Goal: Transaction & Acquisition: Purchase product/service

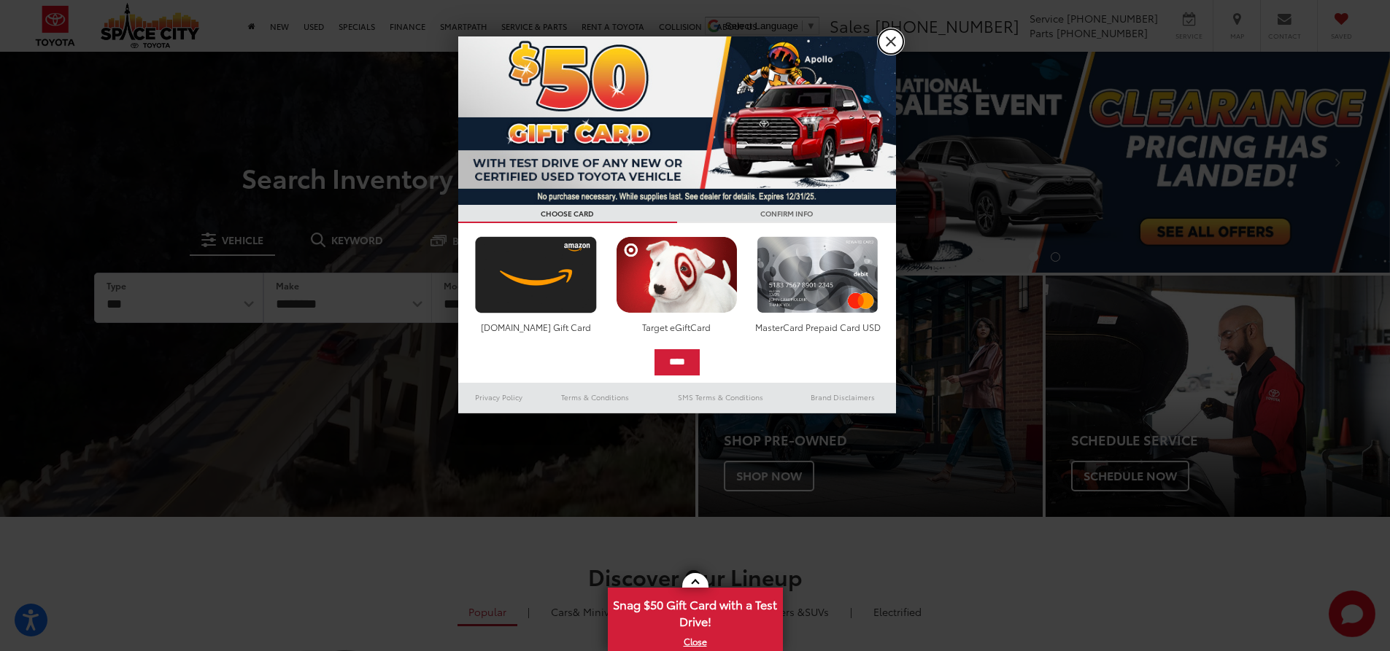
click at [894, 34] on link "X" at bounding box center [890, 41] width 25 height 25
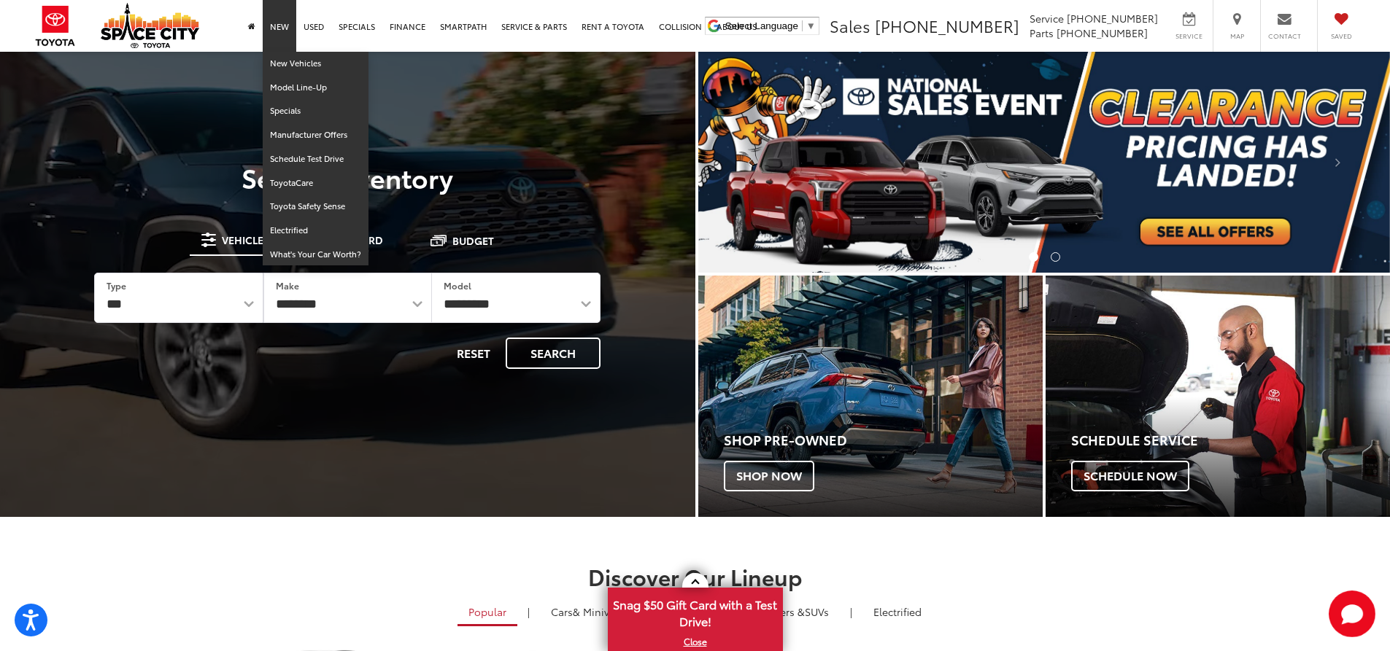
click at [279, 29] on link "New" at bounding box center [280, 26] width 34 height 52
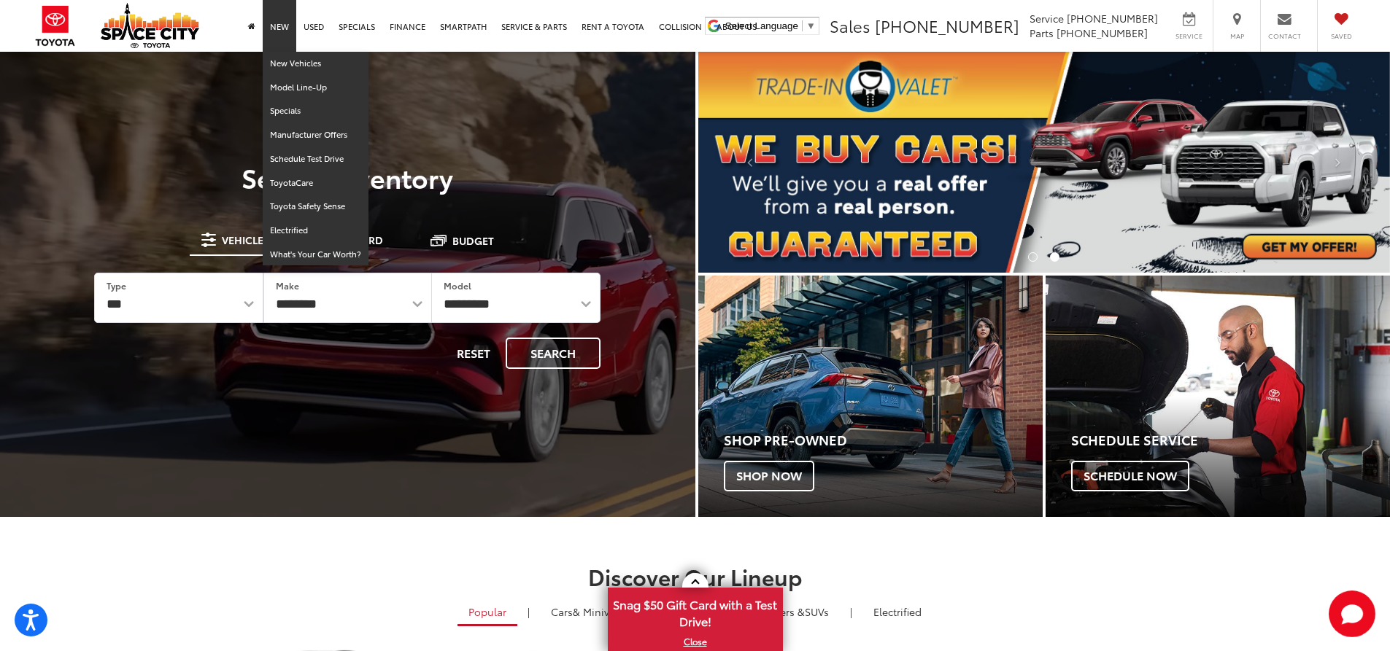
click at [279, 31] on link "New" at bounding box center [280, 26] width 34 height 52
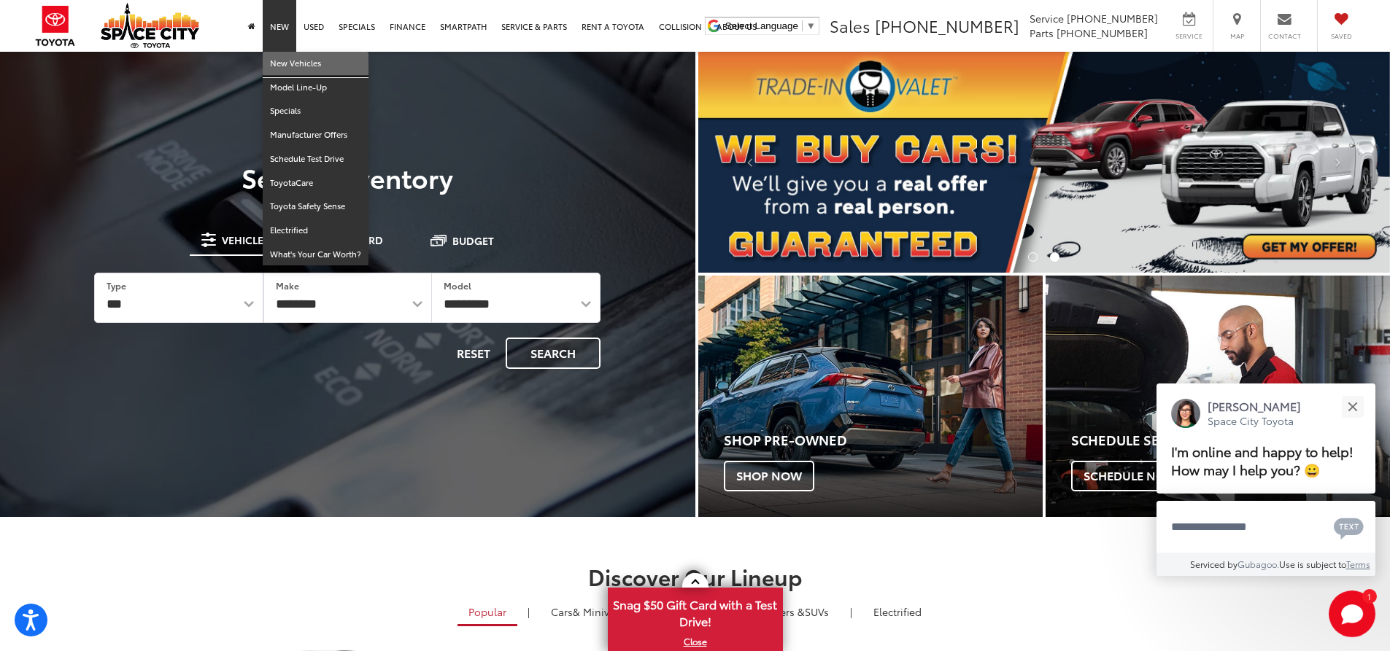
click at [287, 61] on link "New Vehicles" at bounding box center [316, 64] width 106 height 24
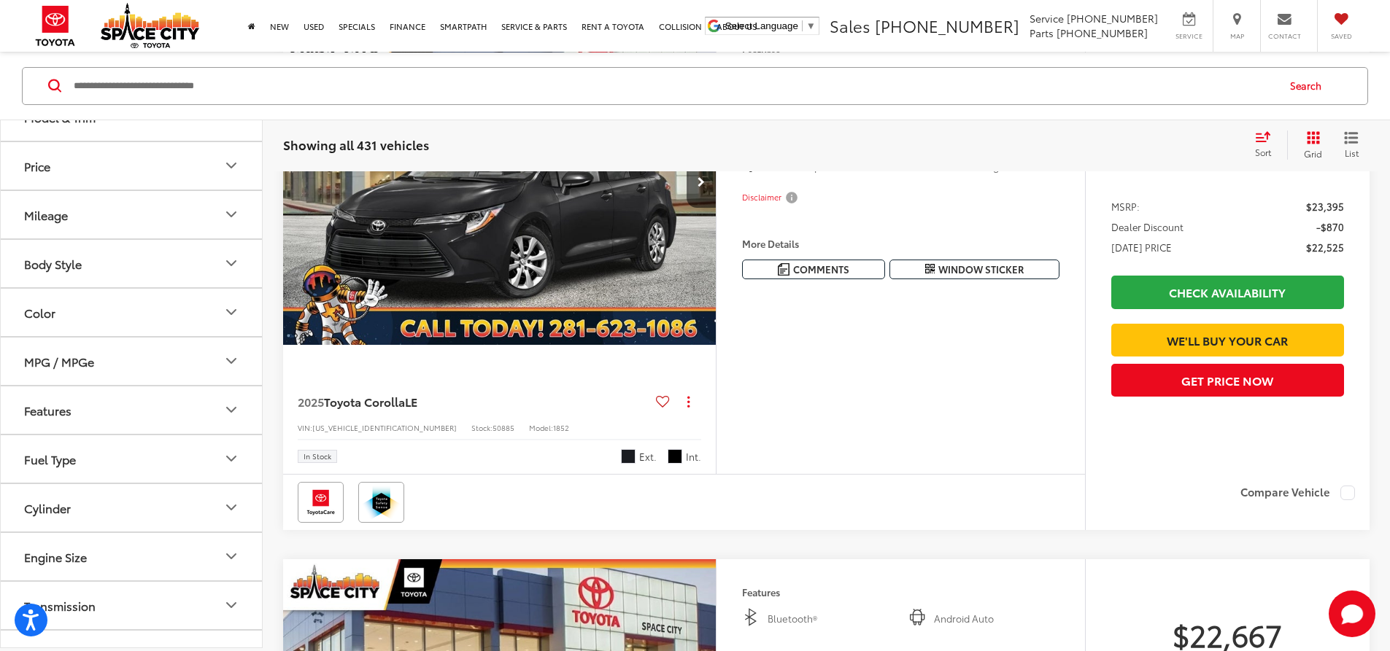
scroll to position [292, 0]
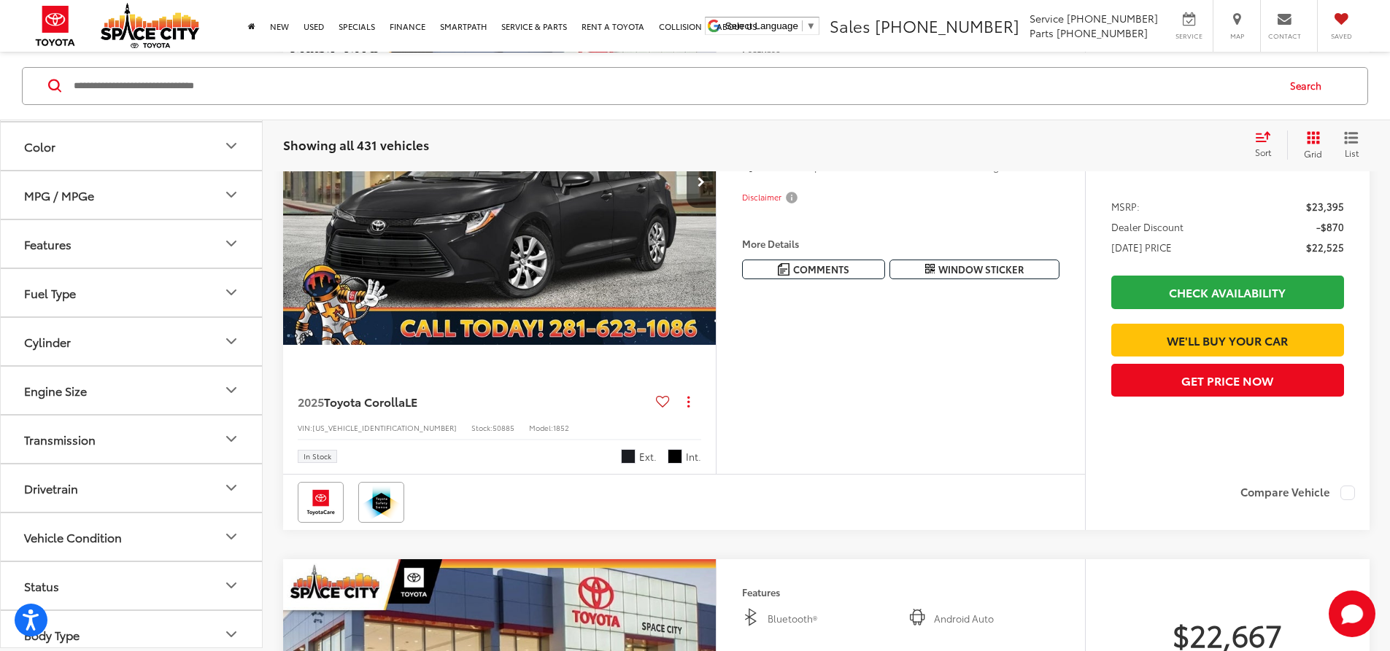
click at [144, 256] on button "Features" at bounding box center [132, 243] width 263 height 47
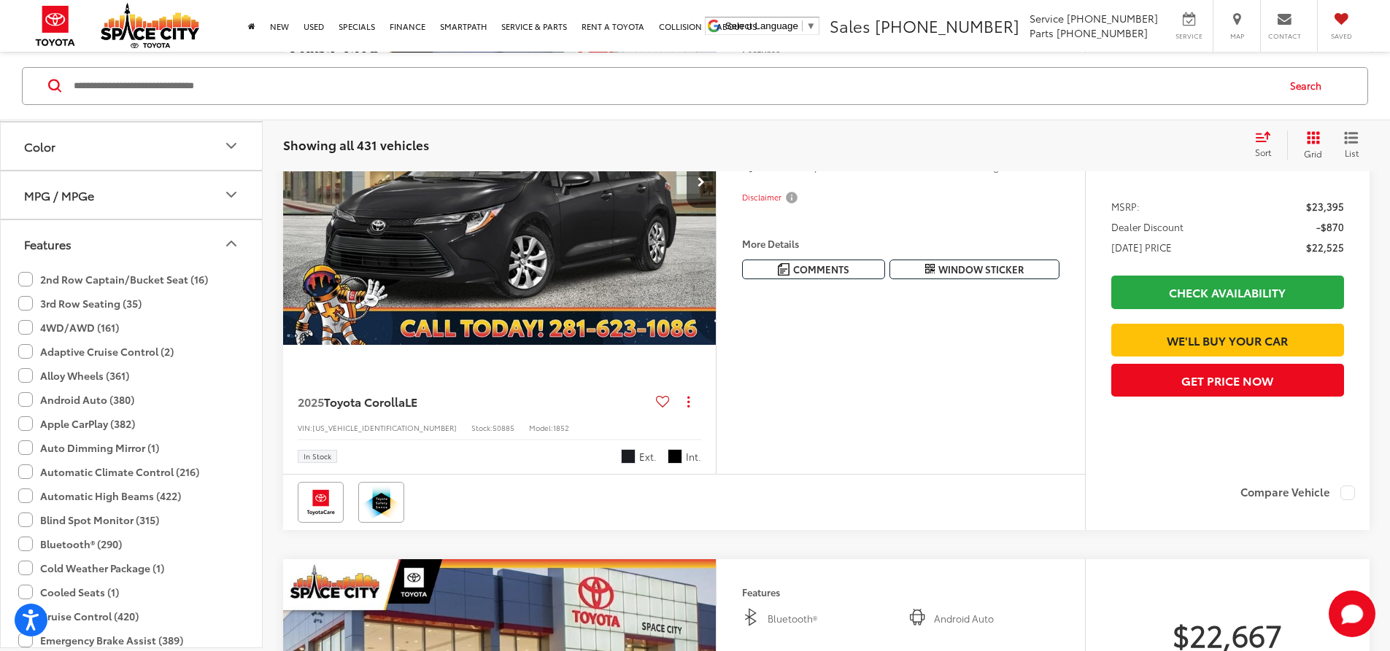
click at [23, 301] on label "3rd Row Seating (35)" at bounding box center [79, 303] width 123 height 24
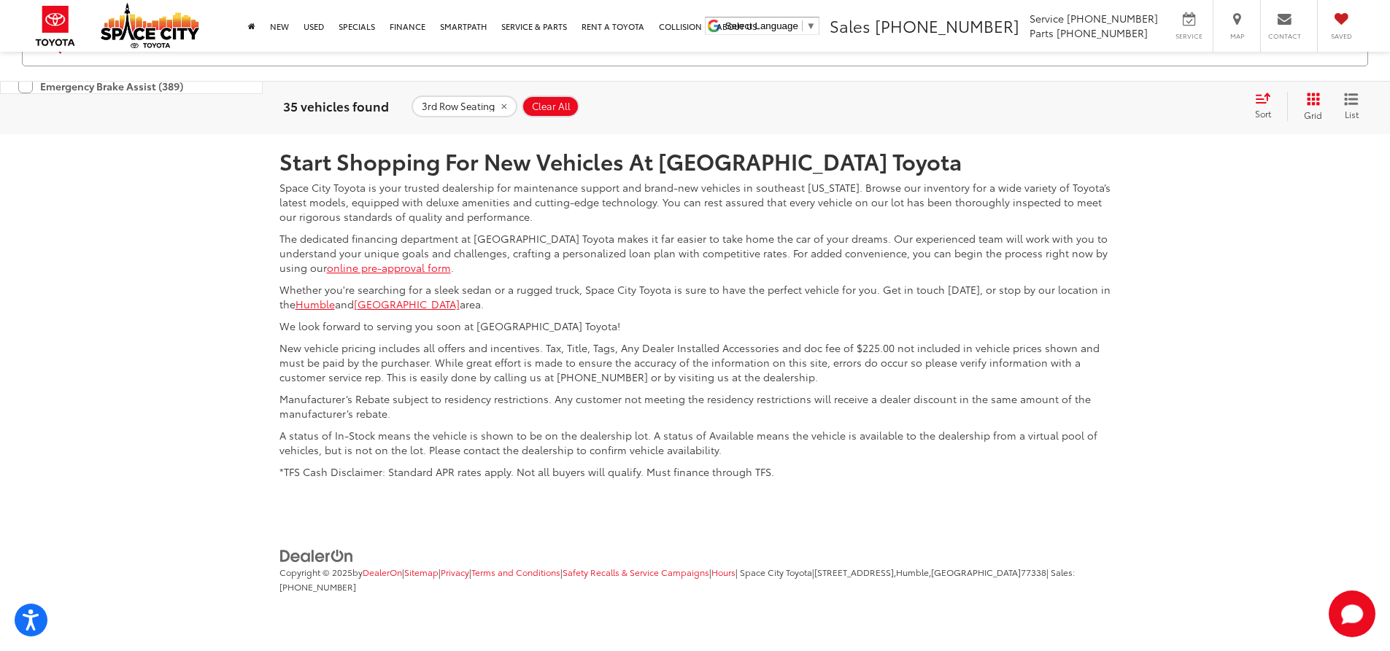
scroll to position [7507, 0]
click at [1150, 39] on link "2" at bounding box center [1161, 25] width 23 height 26
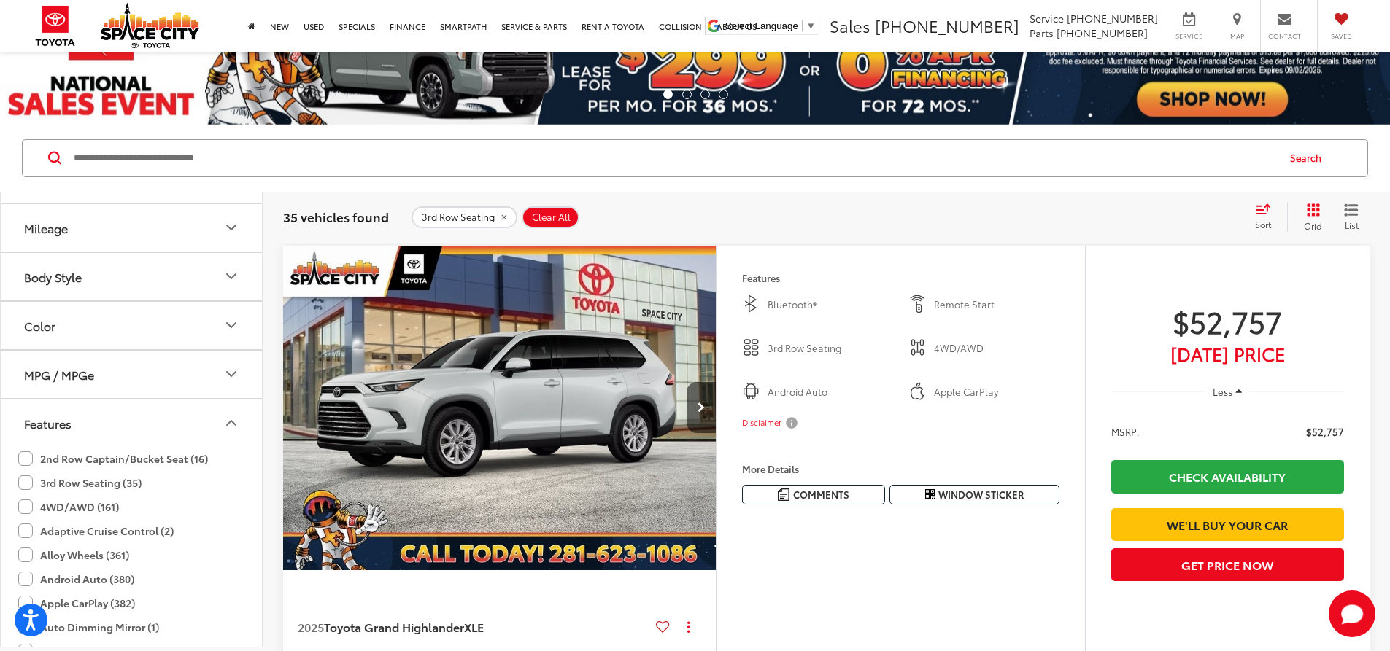
scroll to position [73, 0]
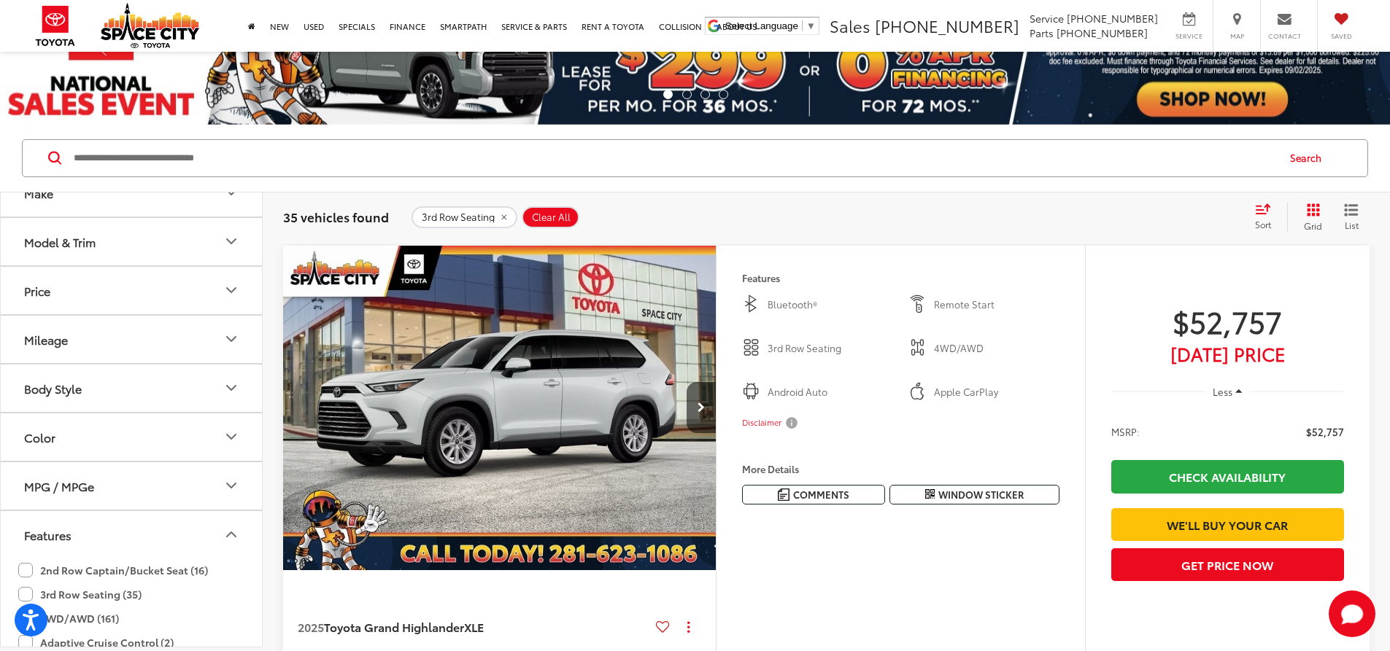
click at [93, 249] on div "Model & Trim" at bounding box center [59, 242] width 71 height 14
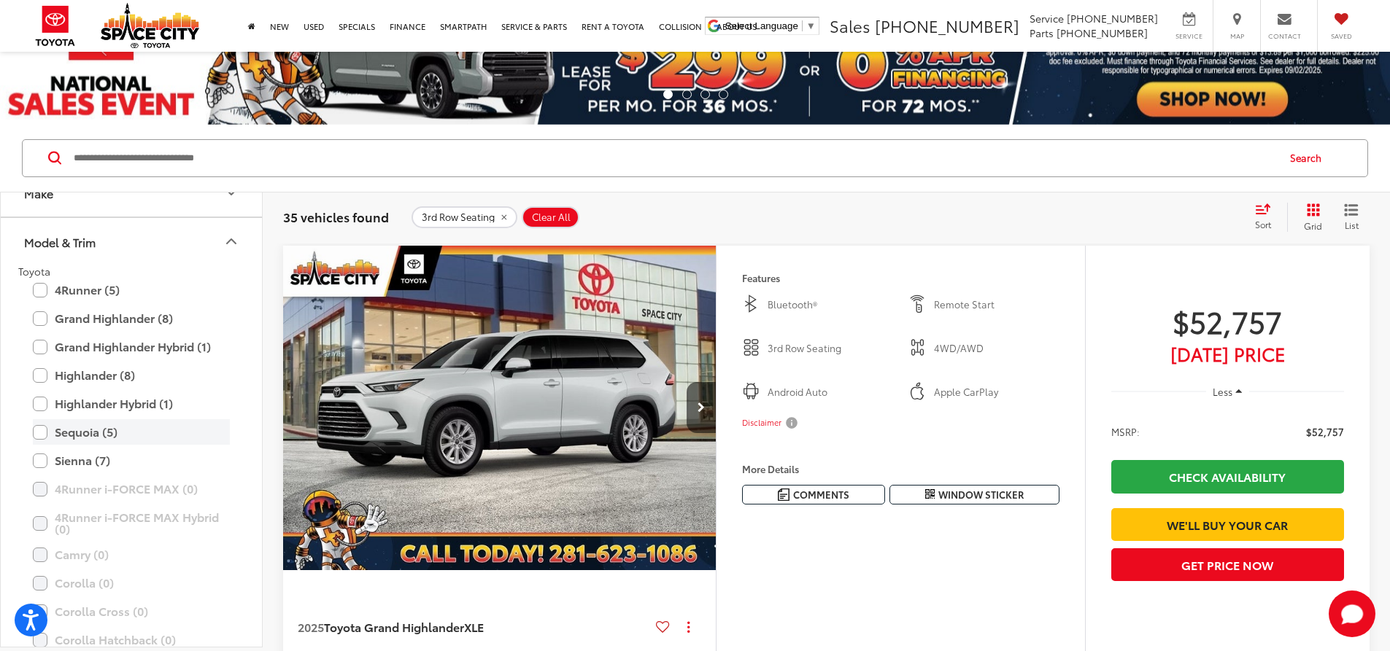
click at [38, 434] on label "Sequoia (5)" at bounding box center [131, 432] width 197 height 26
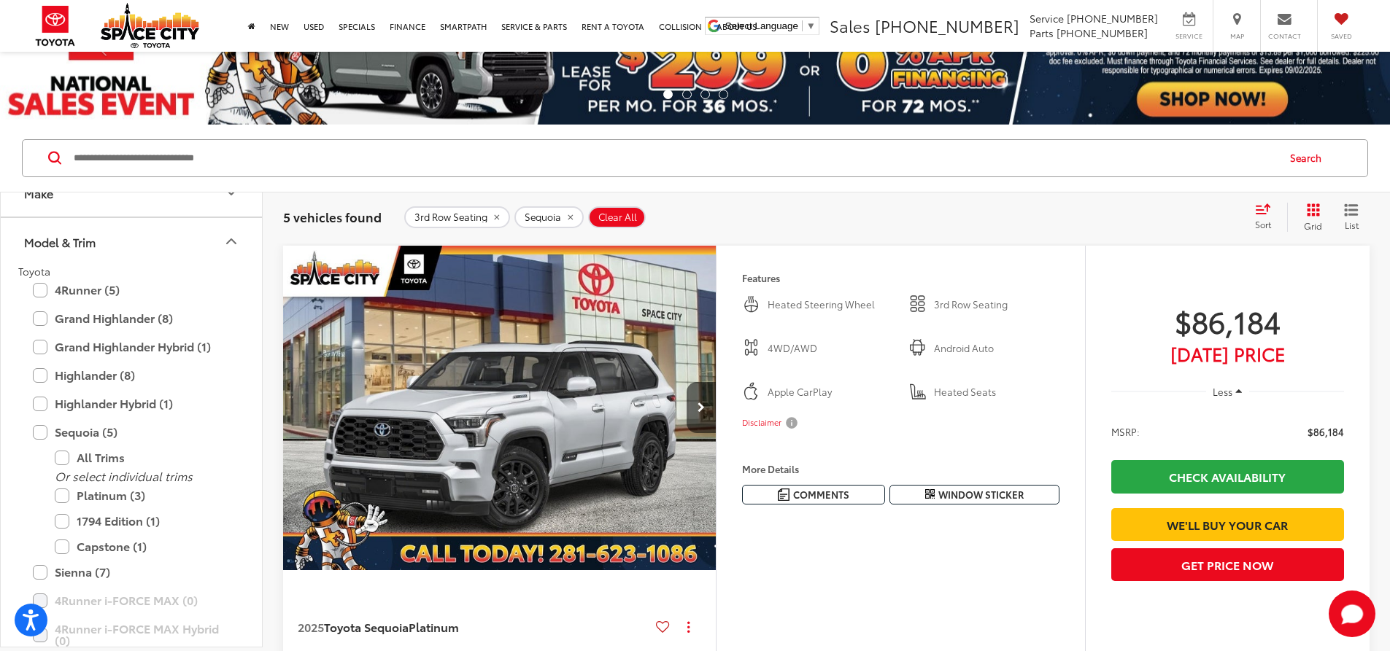
click at [862, 214] on div "3rd Row Seating Sequoia Clear All + 0" at bounding box center [822, 217] width 837 height 22
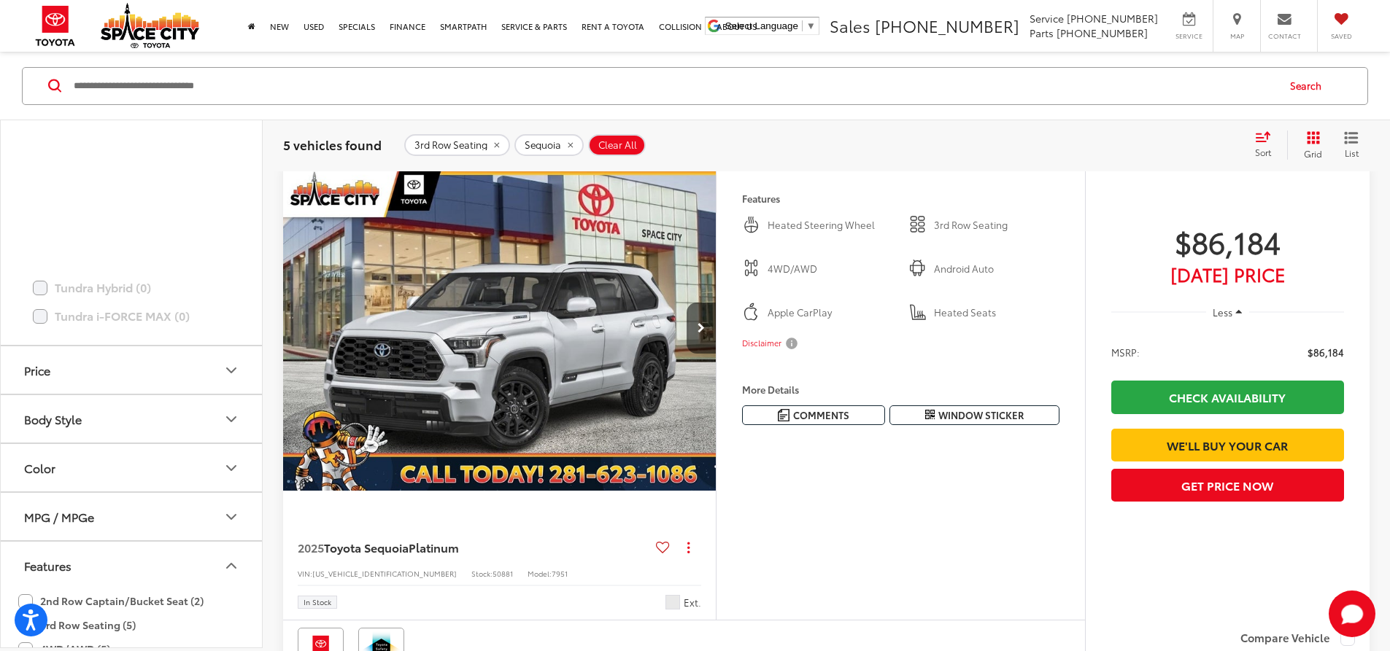
scroll to position [1266, 0]
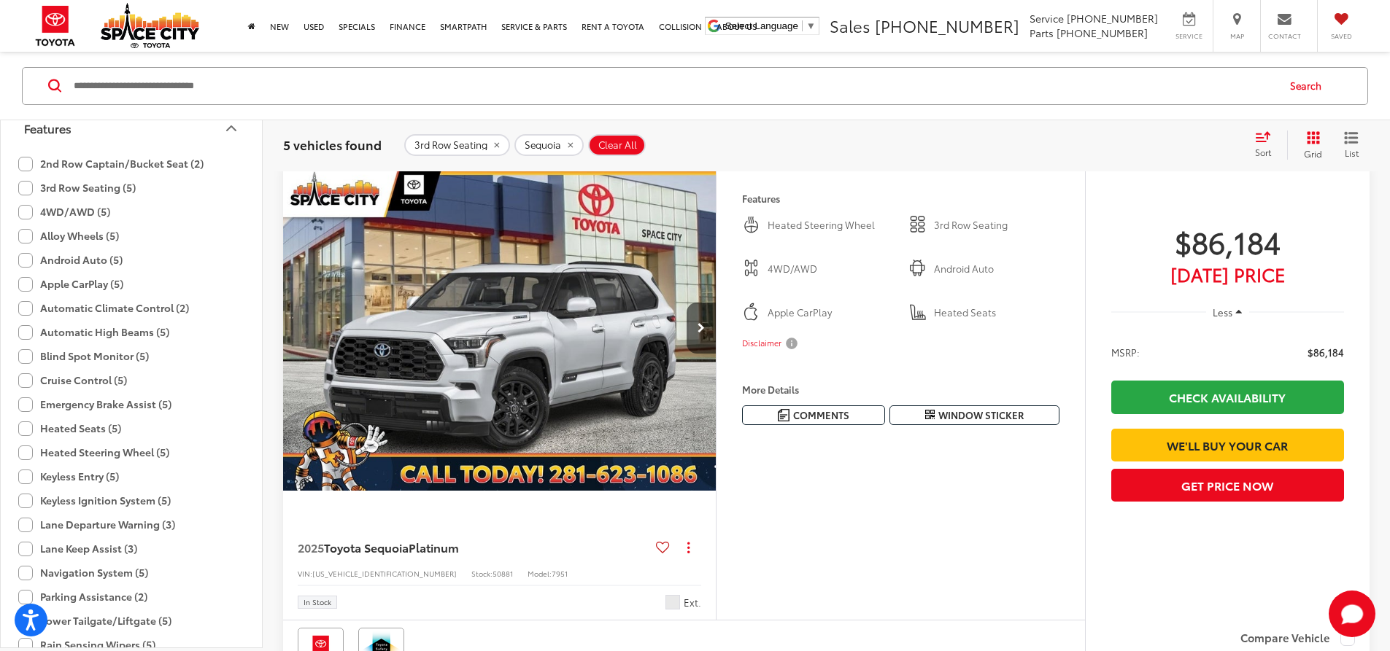
click at [21, 185] on label "3rd Row Seating (5)" at bounding box center [76, 188] width 117 height 24
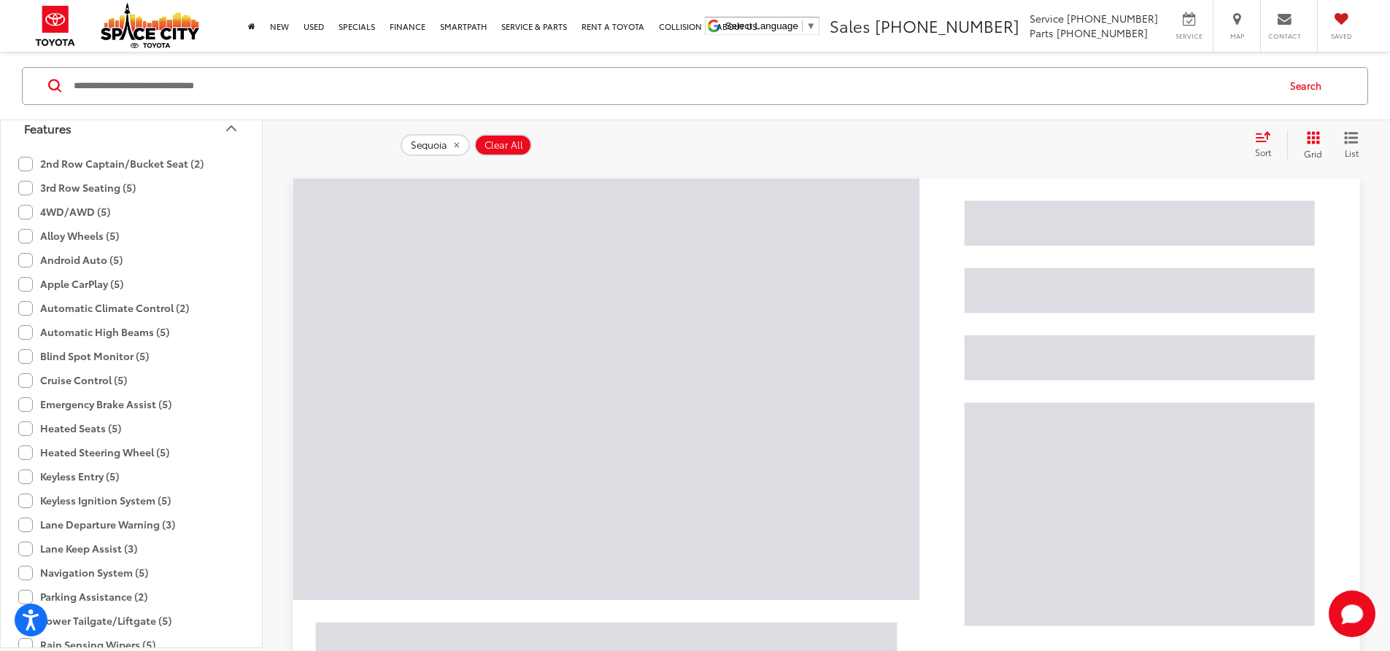
click at [22, 161] on label "2nd Row Captain/Bucket Seat (2)" at bounding box center [110, 164] width 185 height 24
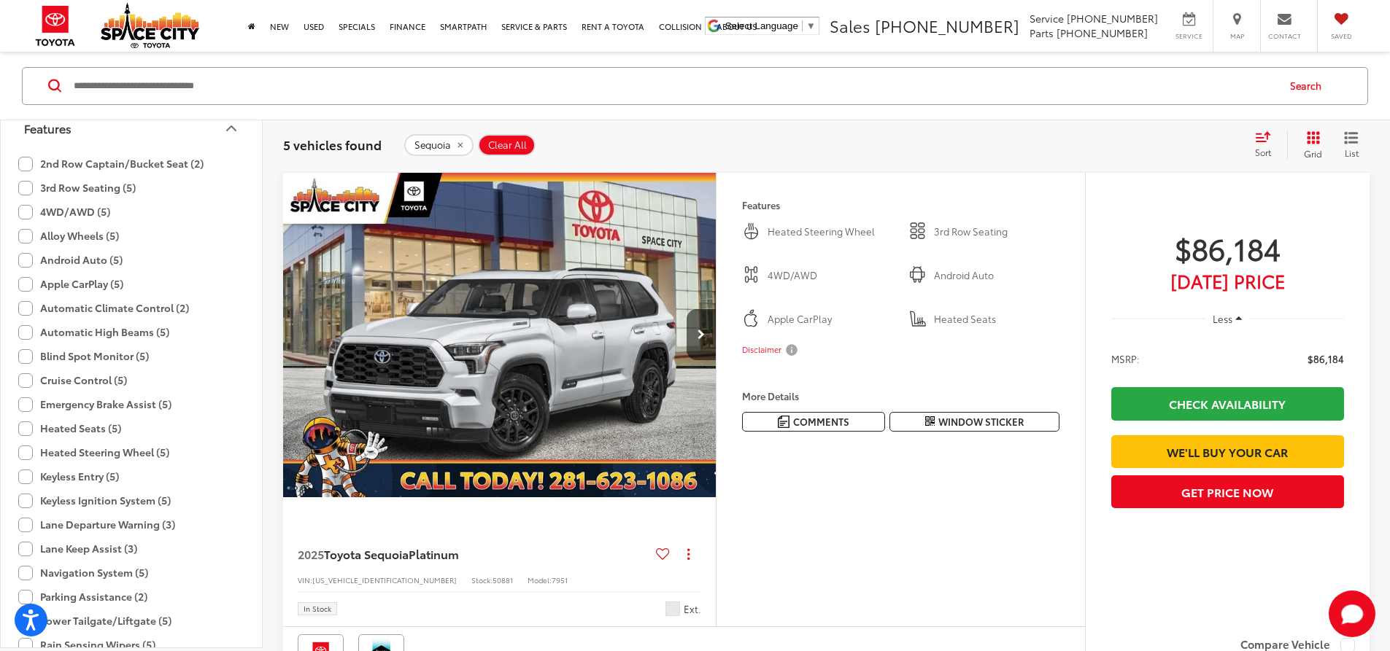
scroll to position [0, 0]
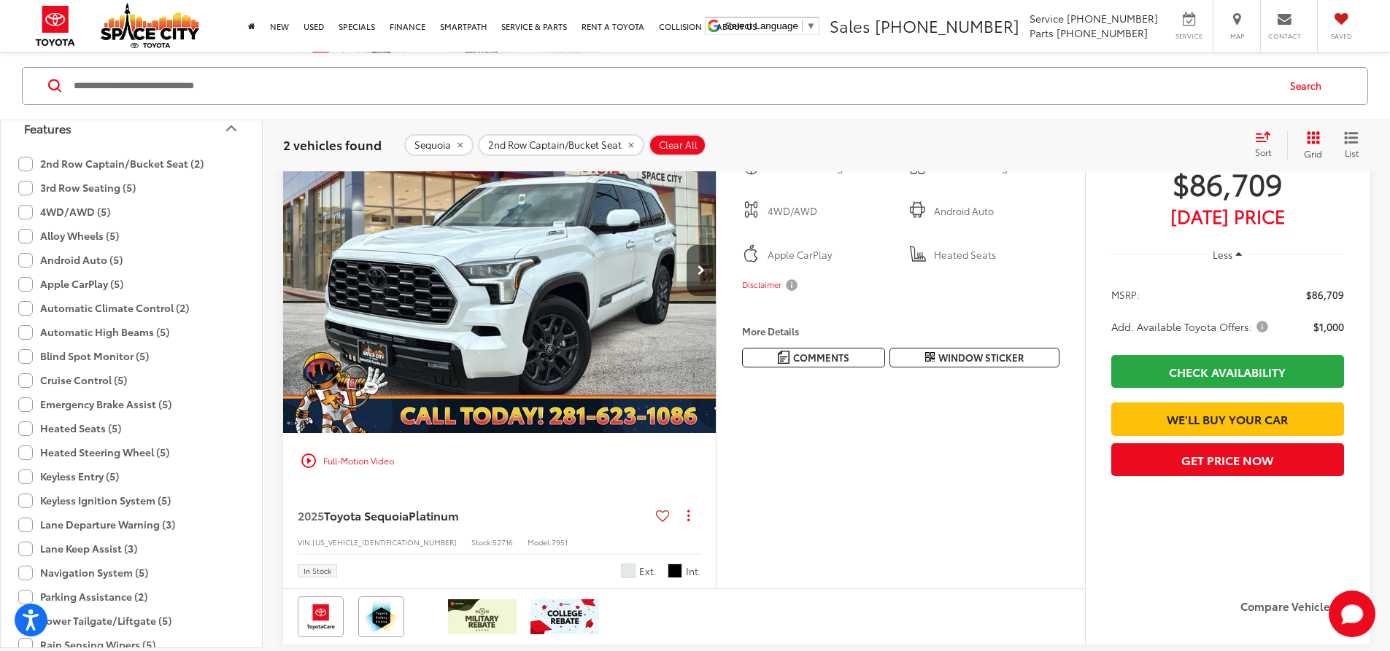
scroll to position [796, 0]
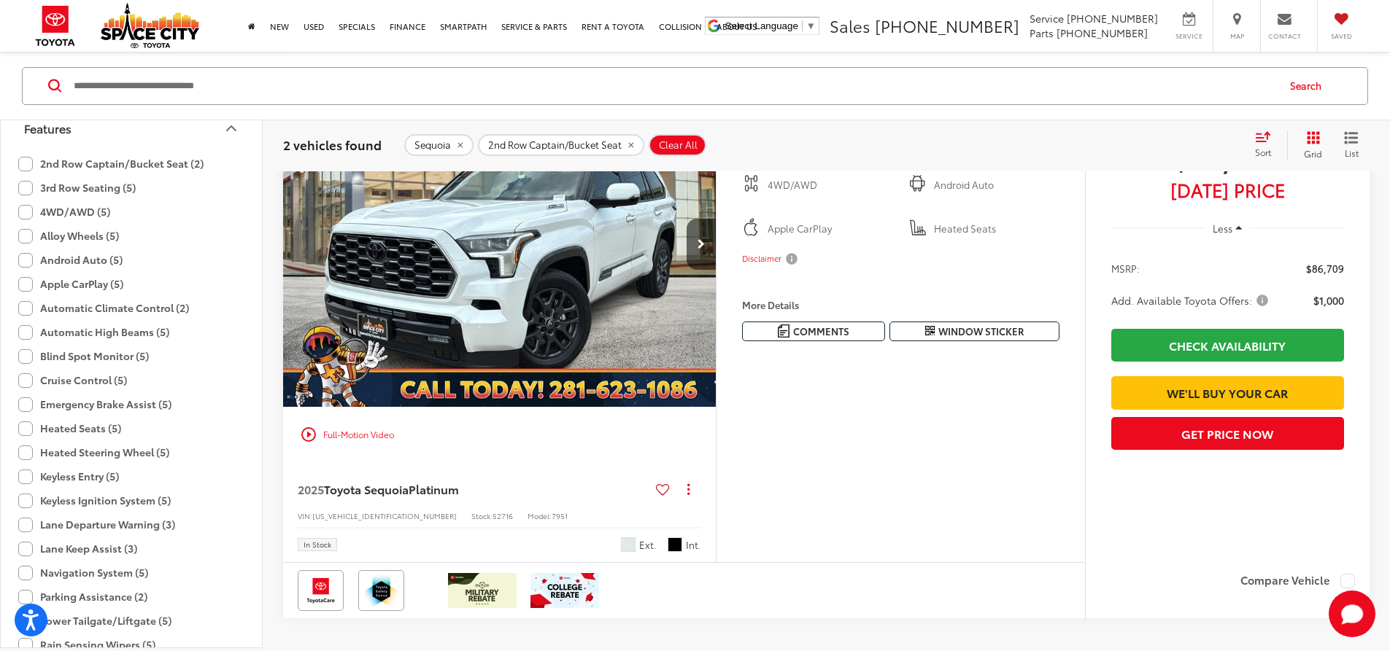
click at [551, 372] on img "2025 Toyota Sequoia Platinum 0" at bounding box center [499, 245] width 435 height 326
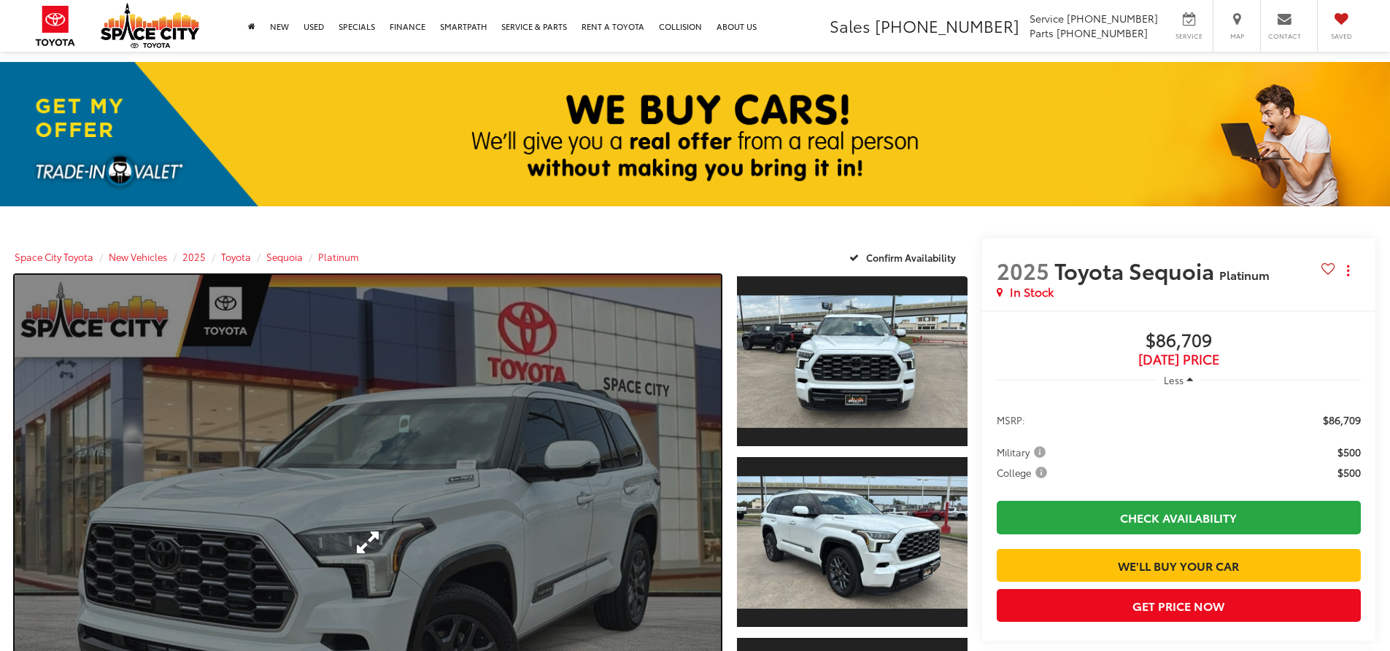
click at [577, 418] on link "Expand Photo 0" at bounding box center [368, 542] width 706 height 534
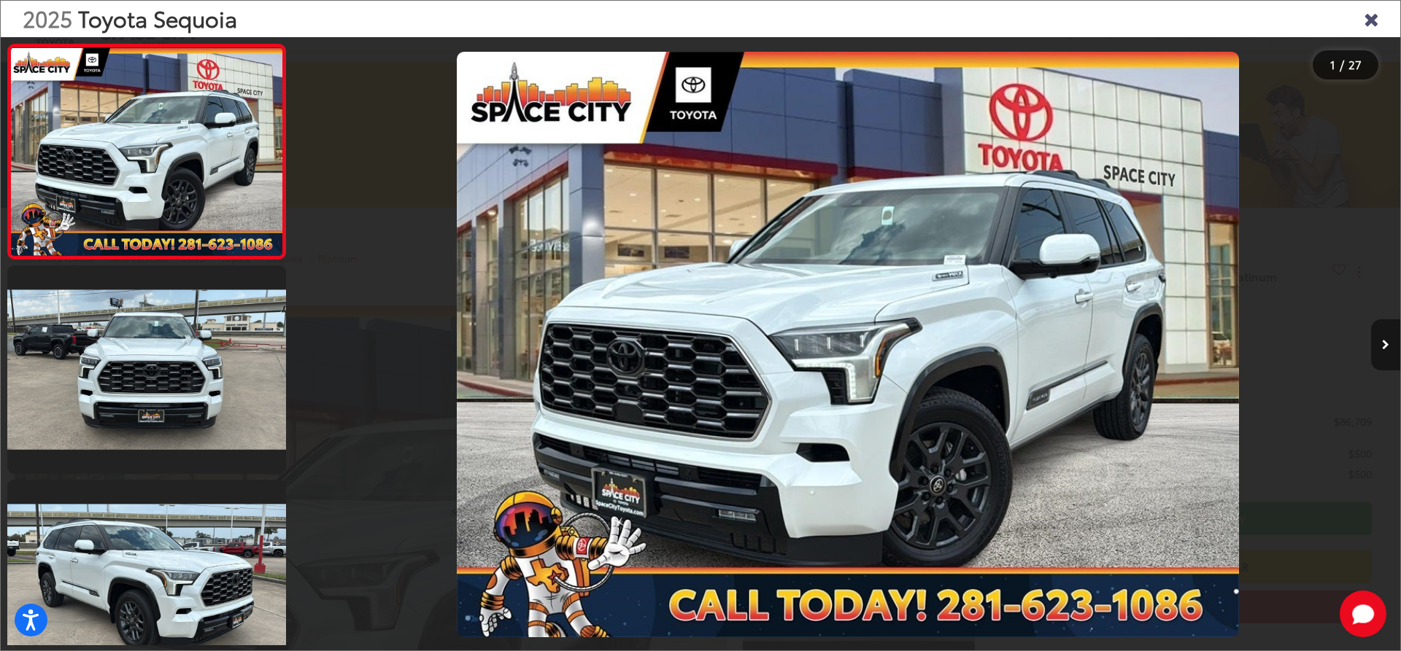
click at [1389, 336] on button "Next image" at bounding box center [1385, 345] width 29 height 51
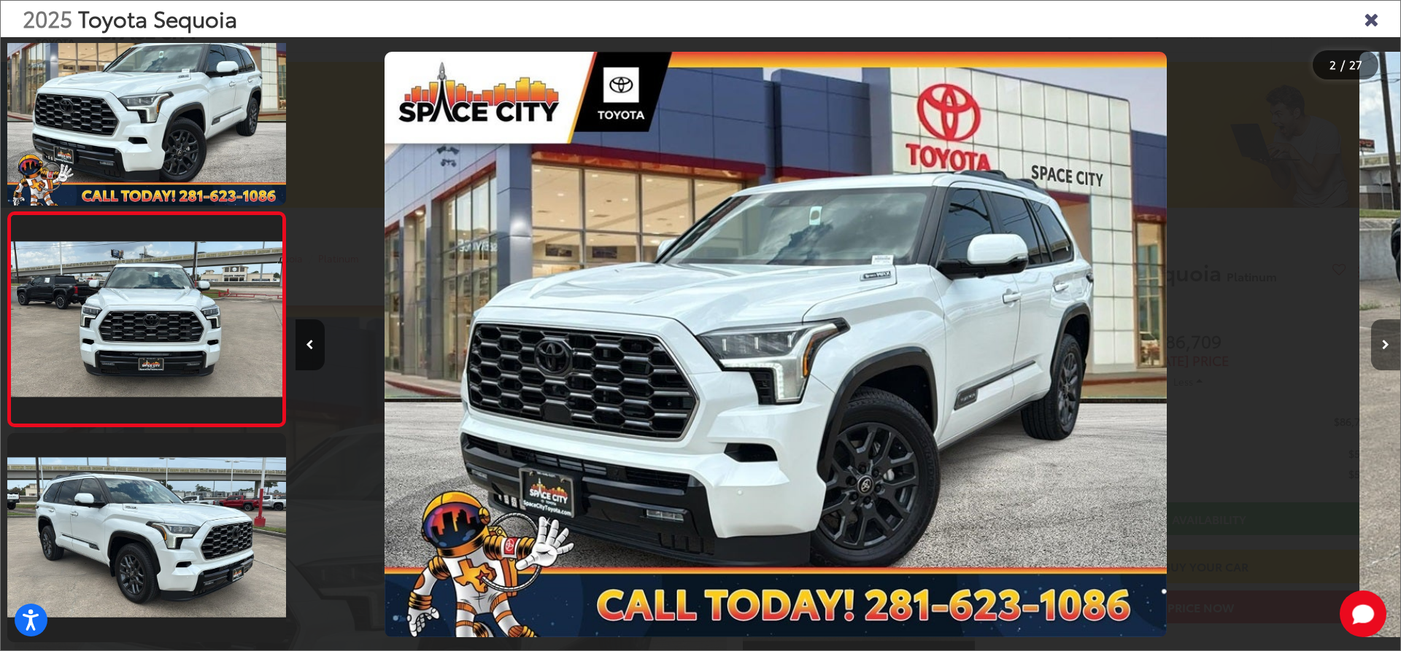
scroll to position [64, 0]
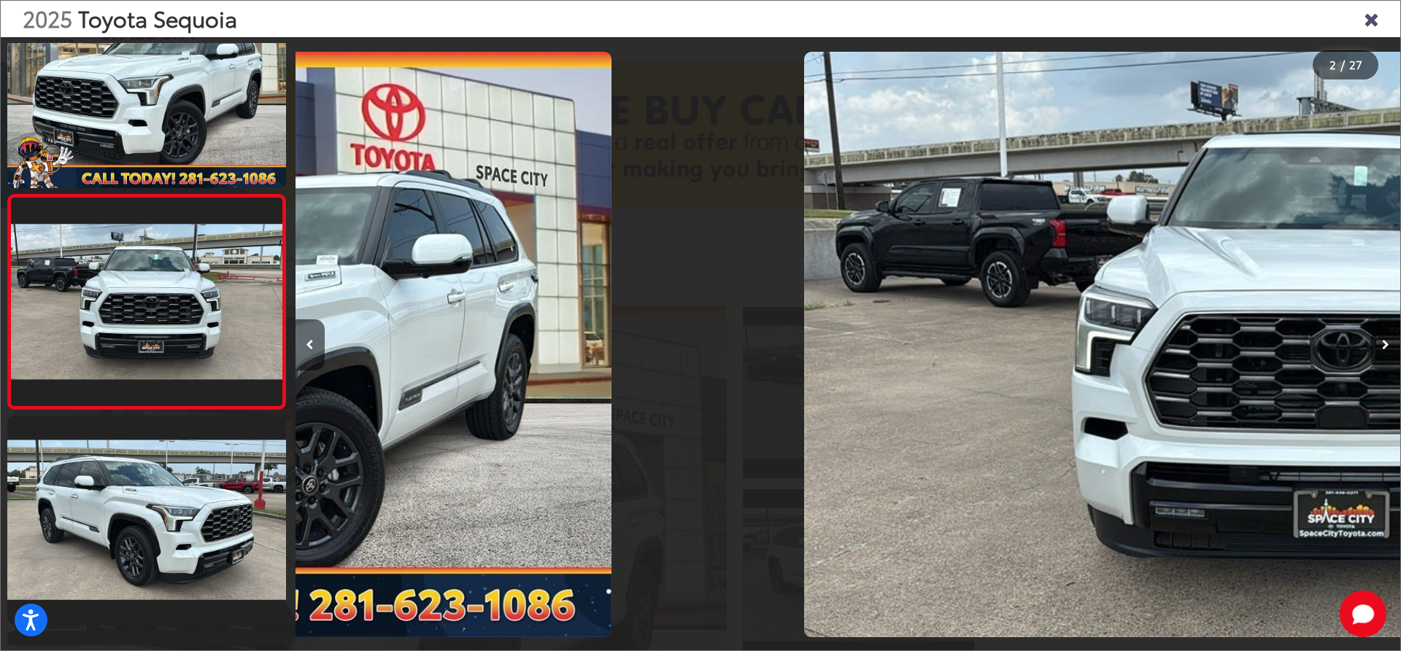
click at [1389, 336] on button "Next image" at bounding box center [1385, 345] width 29 height 51
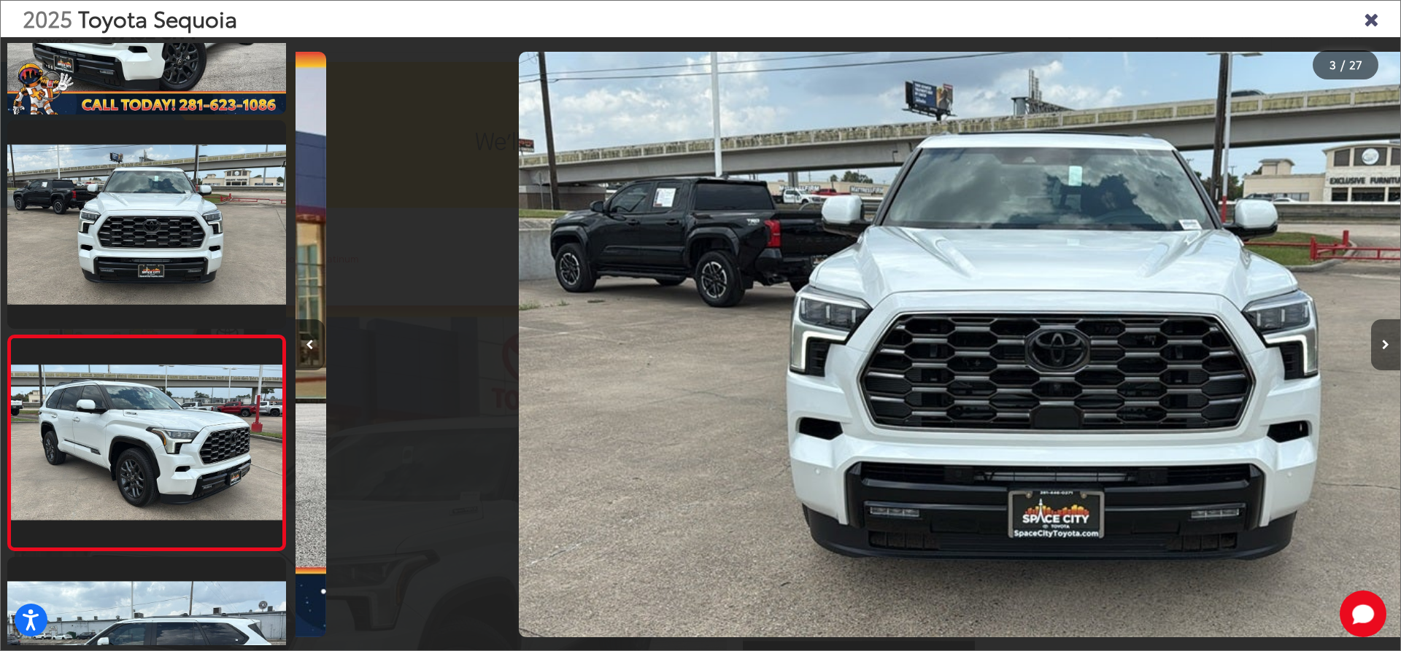
scroll to position [279, 0]
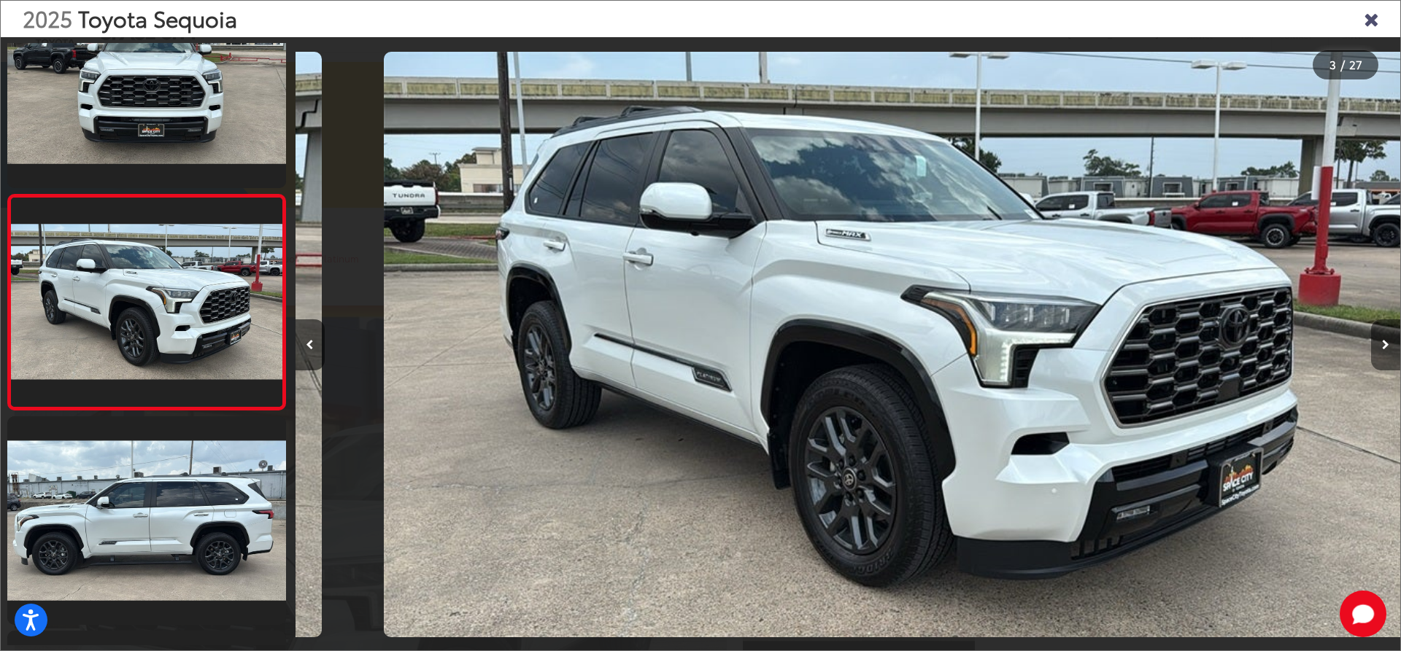
click at [1389, 336] on button "Next image" at bounding box center [1385, 345] width 29 height 51
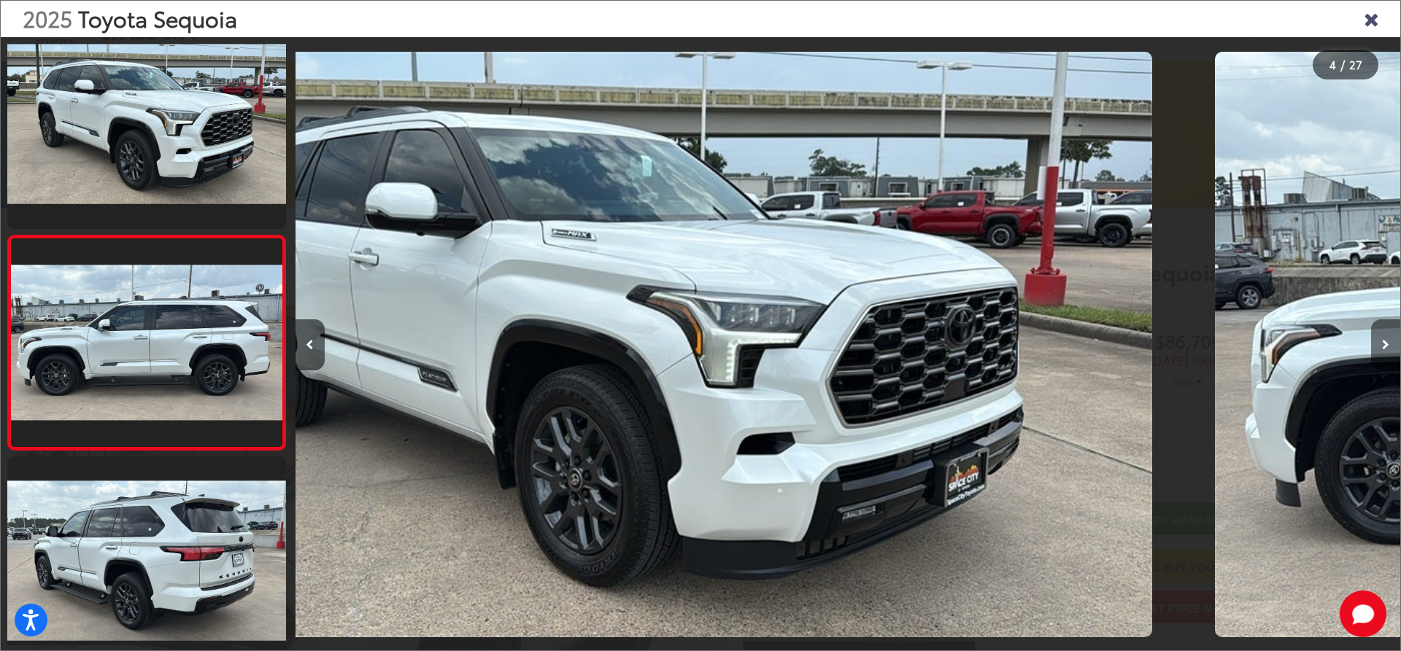
scroll to position [494, 0]
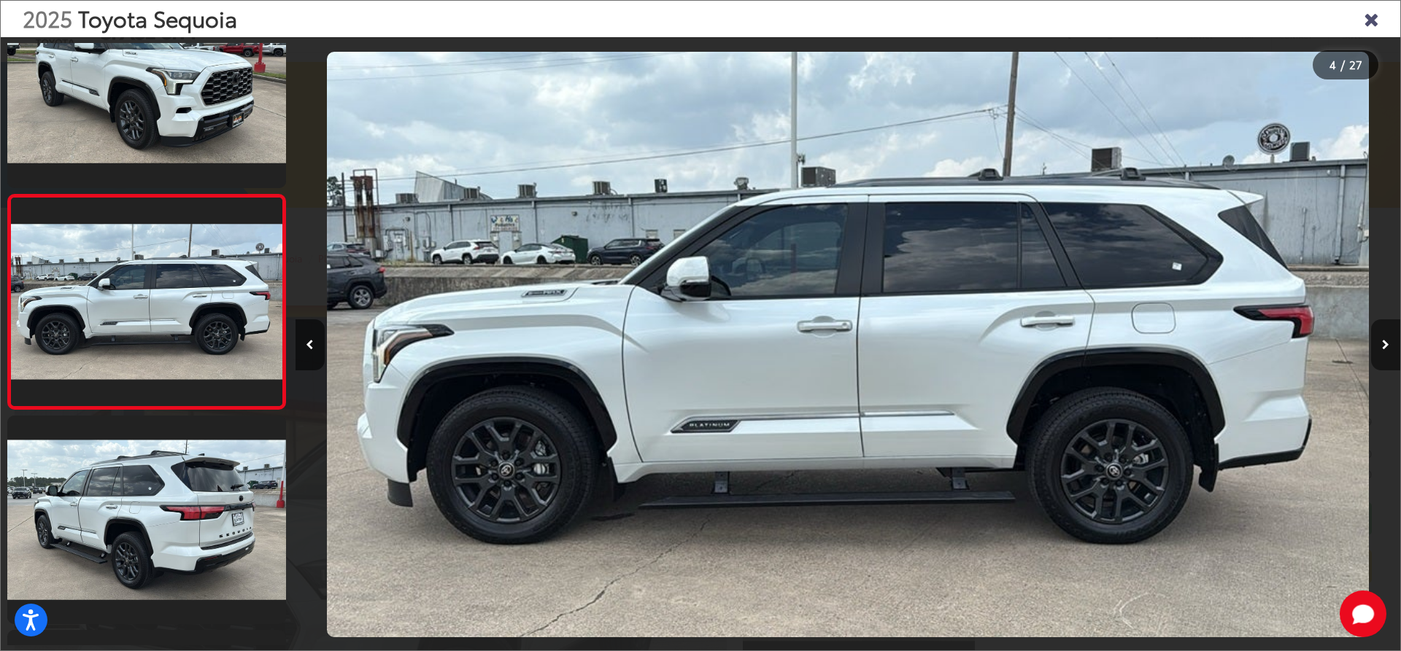
click at [1389, 336] on button "Next image" at bounding box center [1385, 345] width 29 height 51
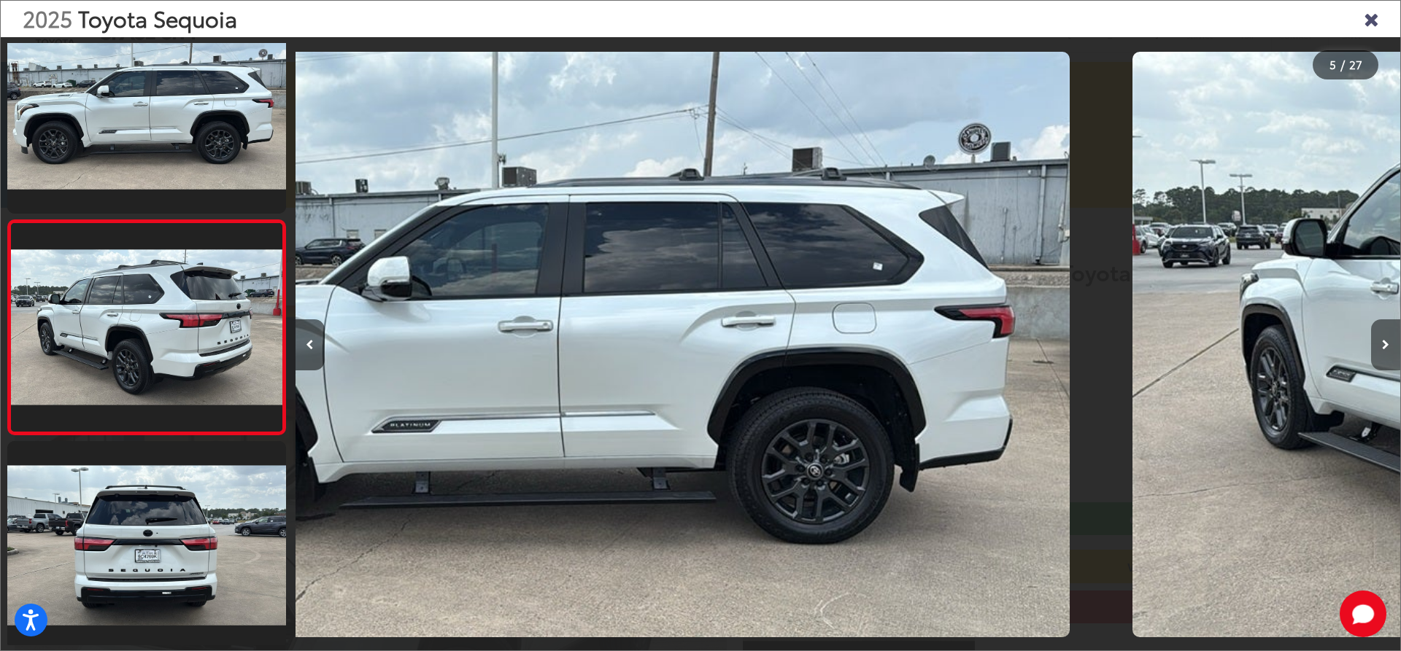
scroll to position [708, 0]
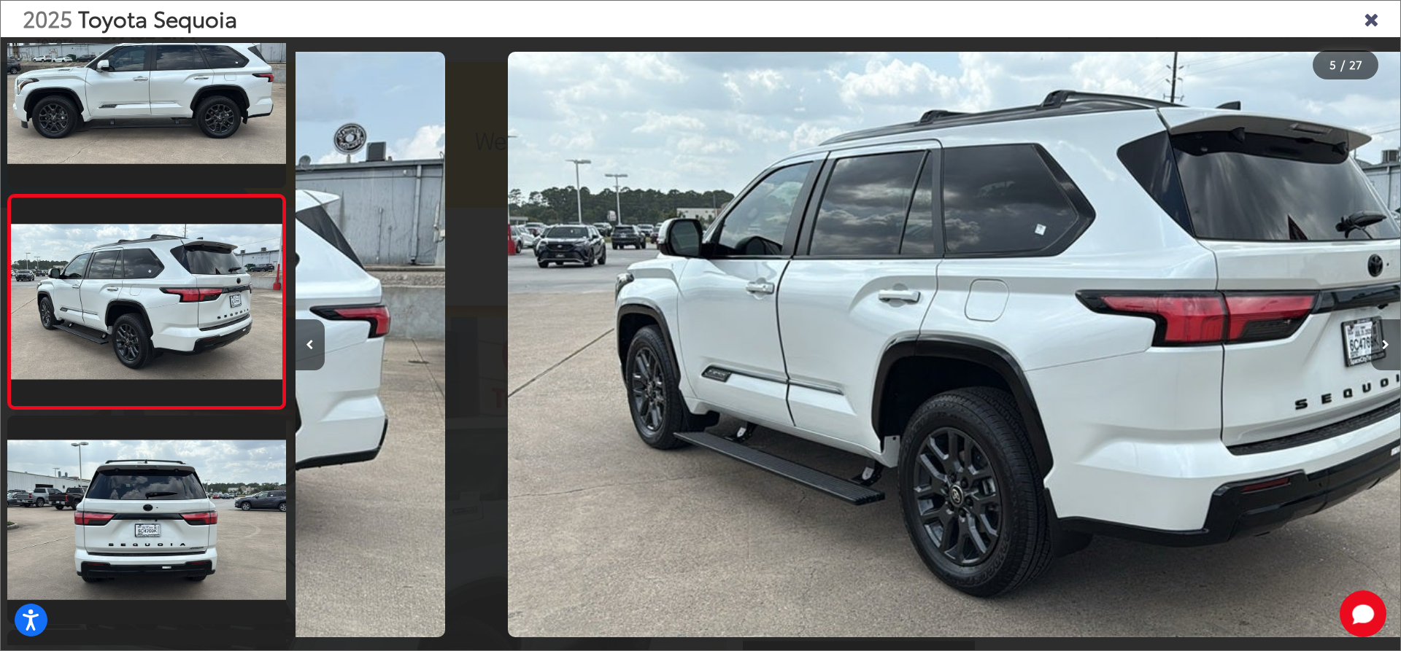
click at [1389, 336] on button "Next image" at bounding box center [1385, 345] width 29 height 51
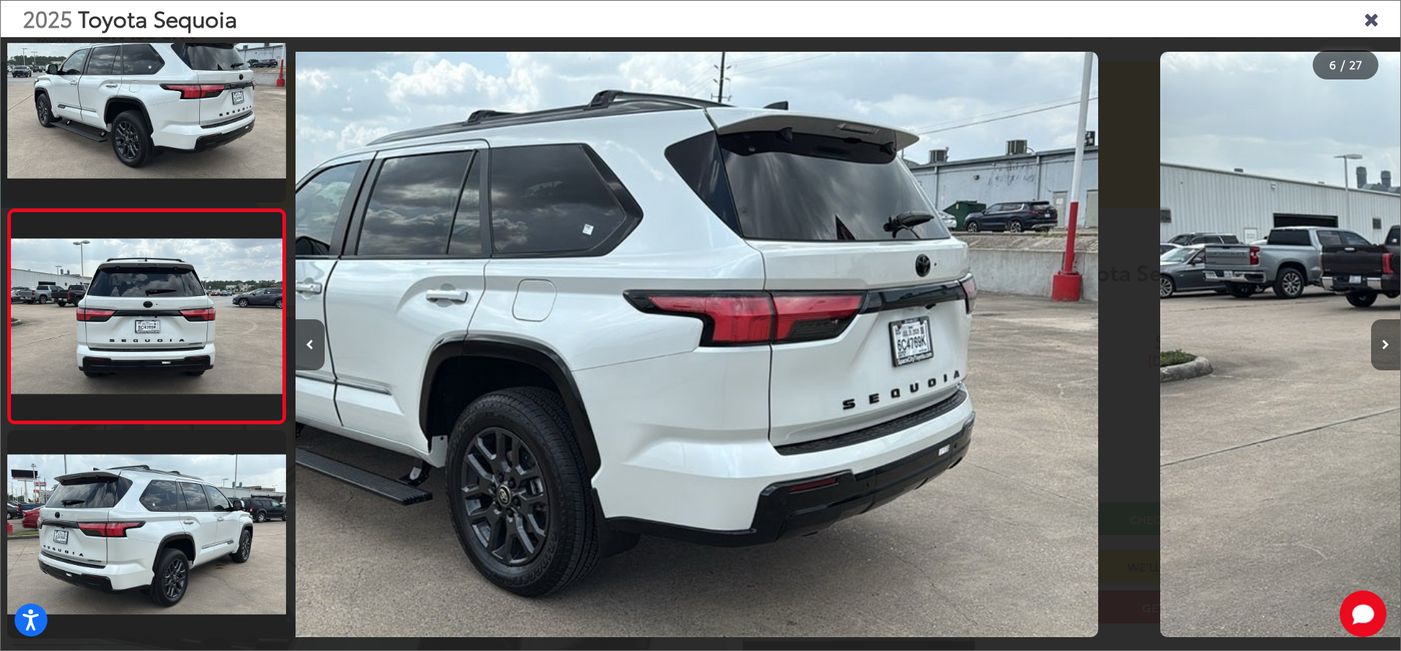
scroll to position [923, 0]
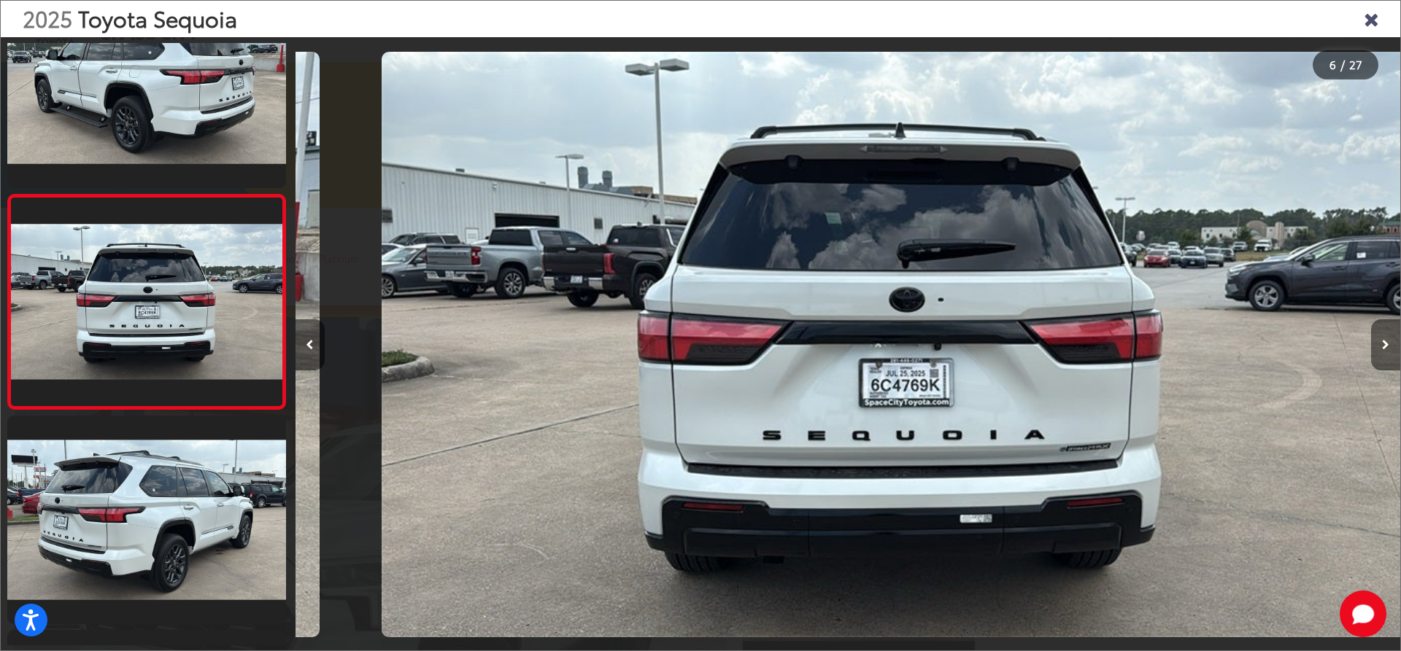
click at [1389, 336] on button "Next image" at bounding box center [1385, 345] width 29 height 51
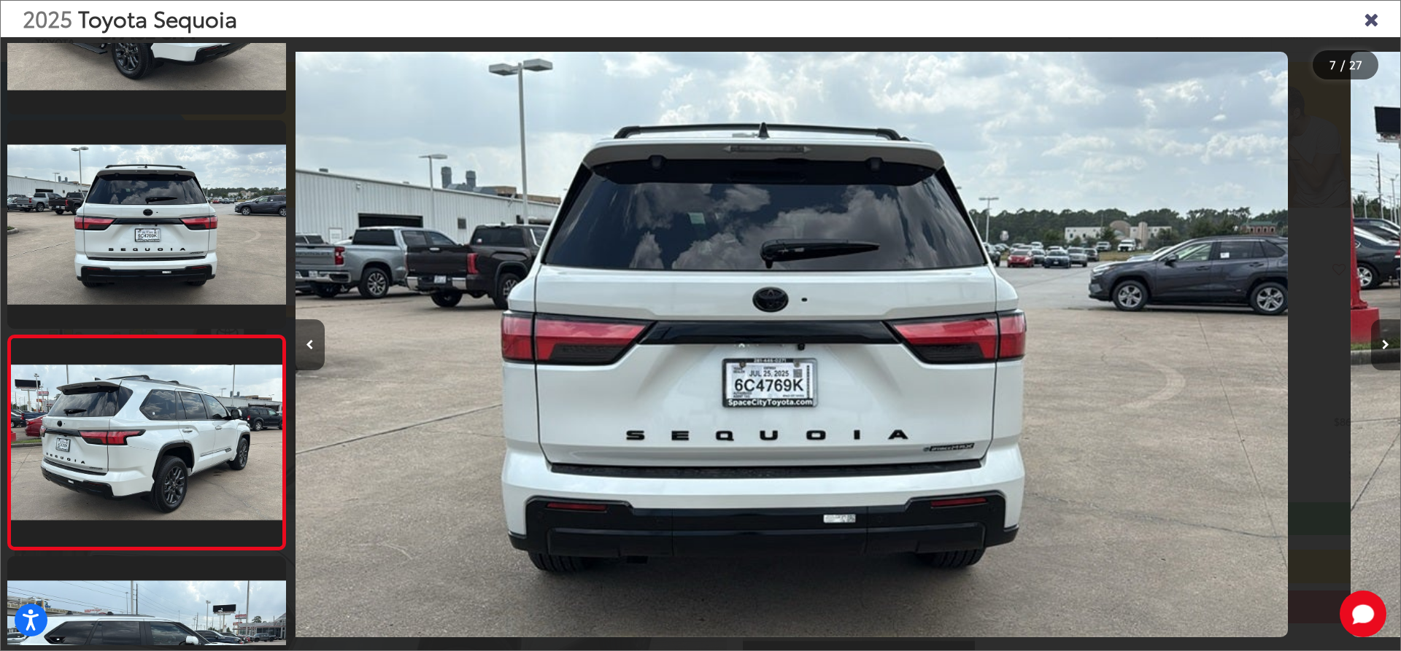
scroll to position [1137, 0]
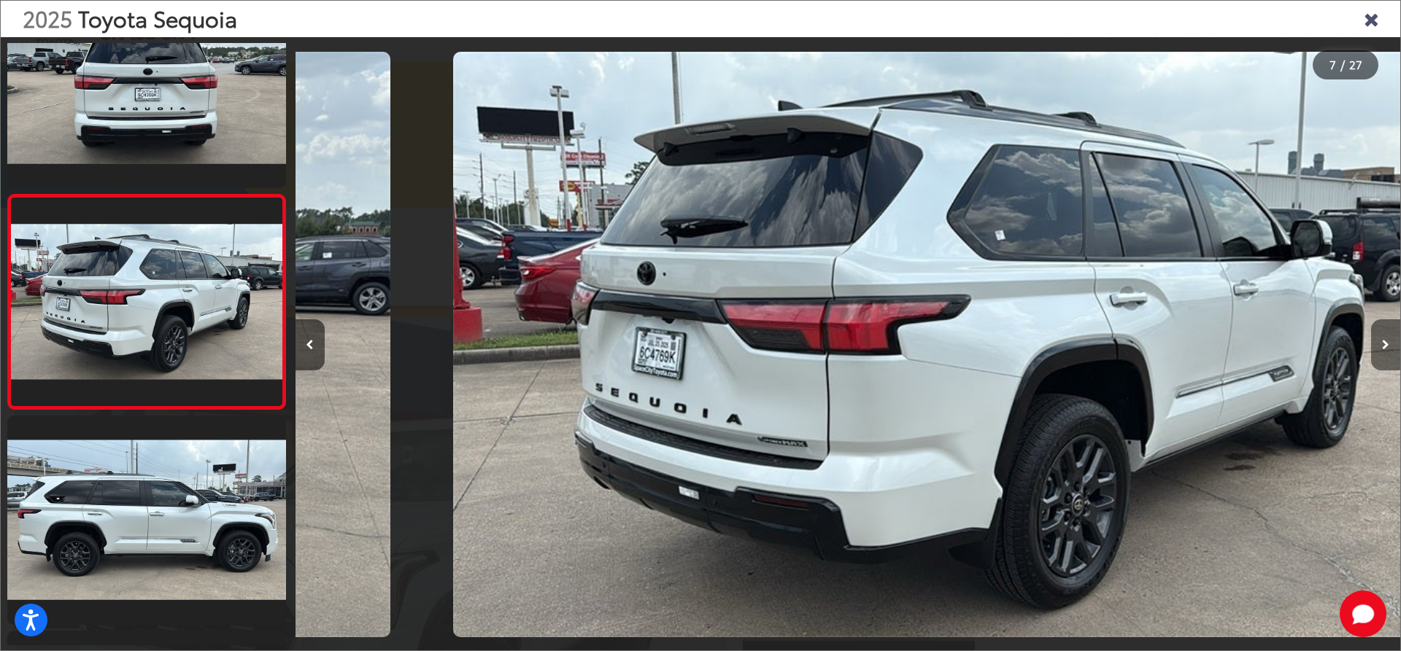
click at [1389, 336] on button "Next image" at bounding box center [1385, 345] width 29 height 51
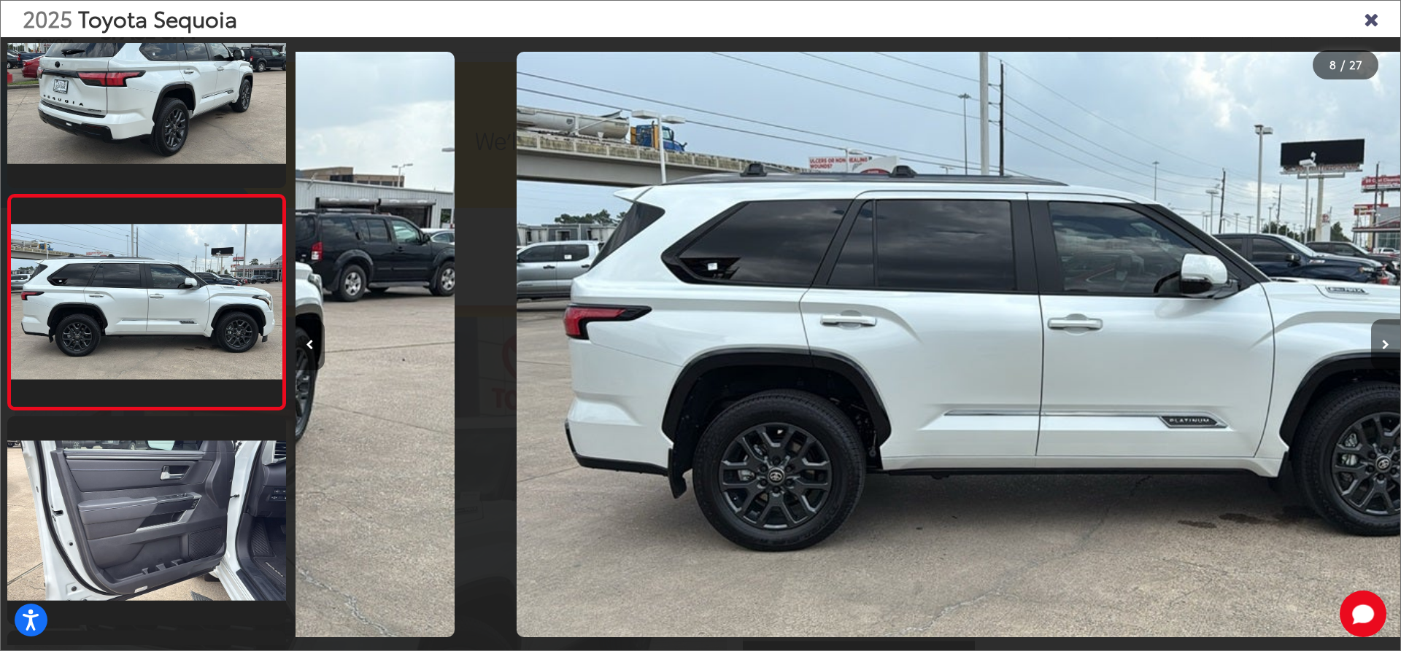
scroll to position [0, 7730]
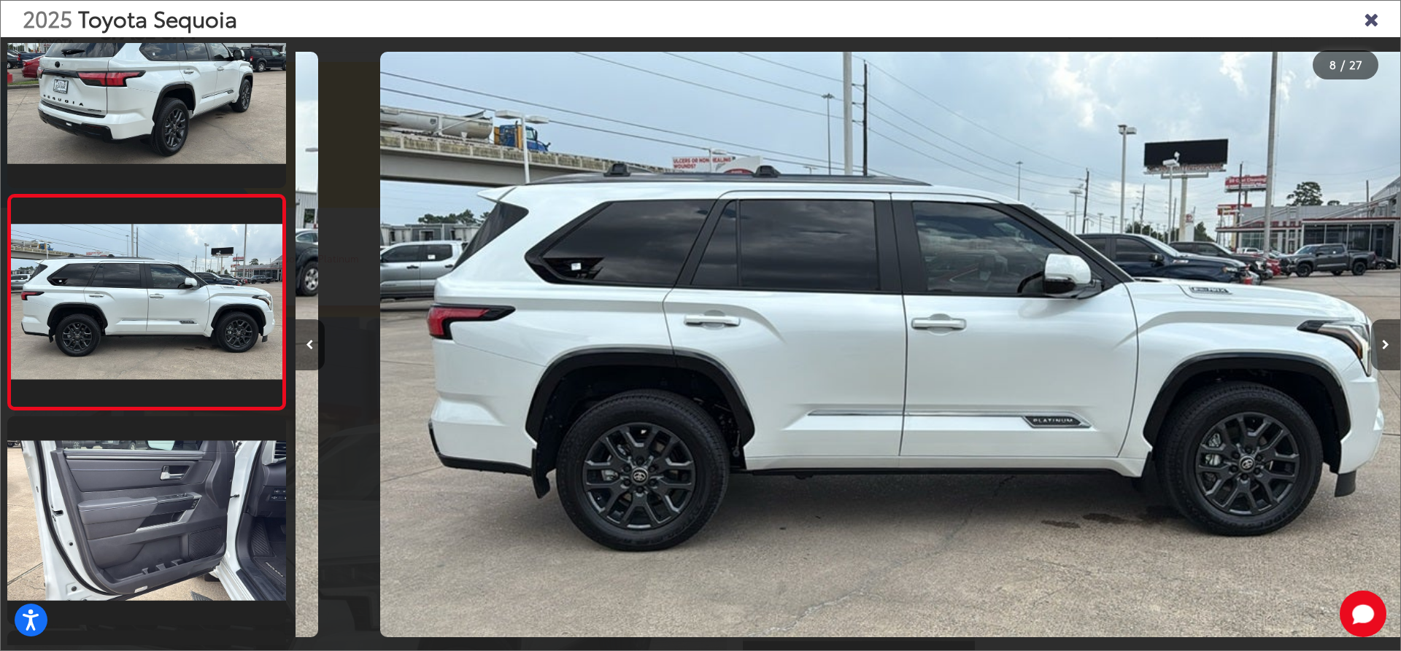
click at [1389, 336] on button "Next image" at bounding box center [1385, 345] width 29 height 51
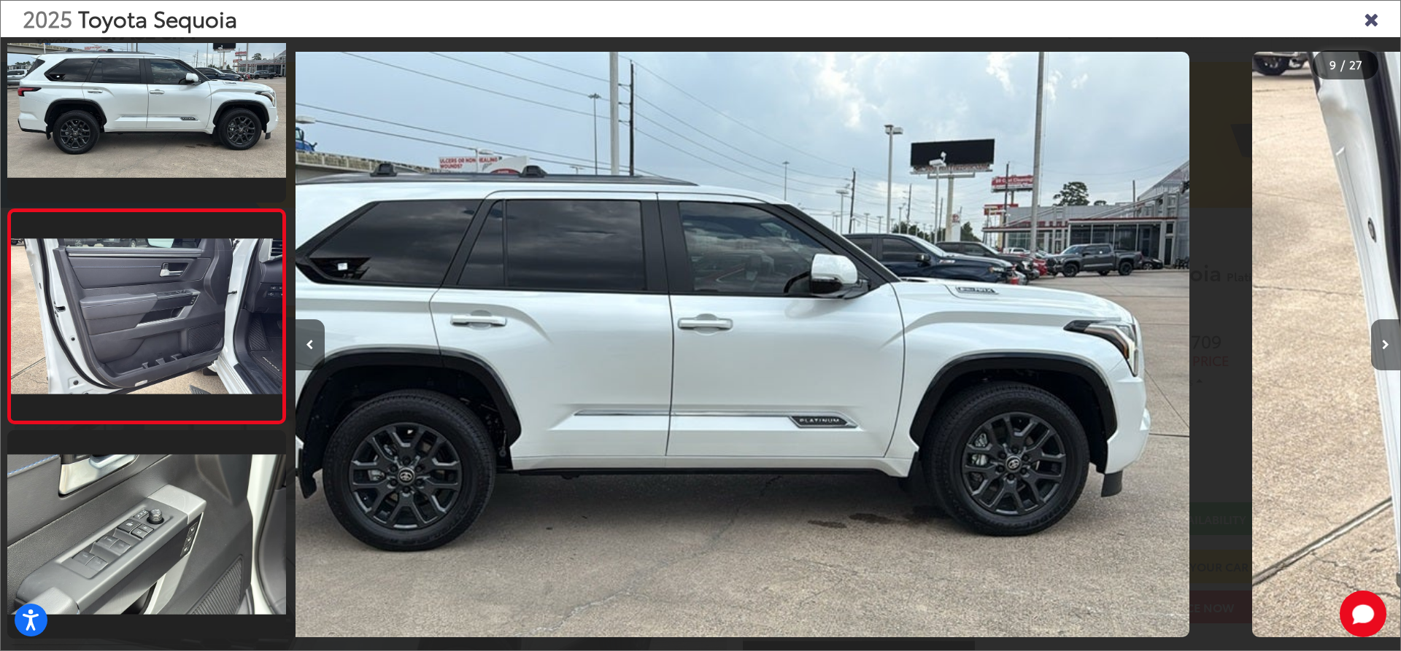
scroll to position [0, 8225]
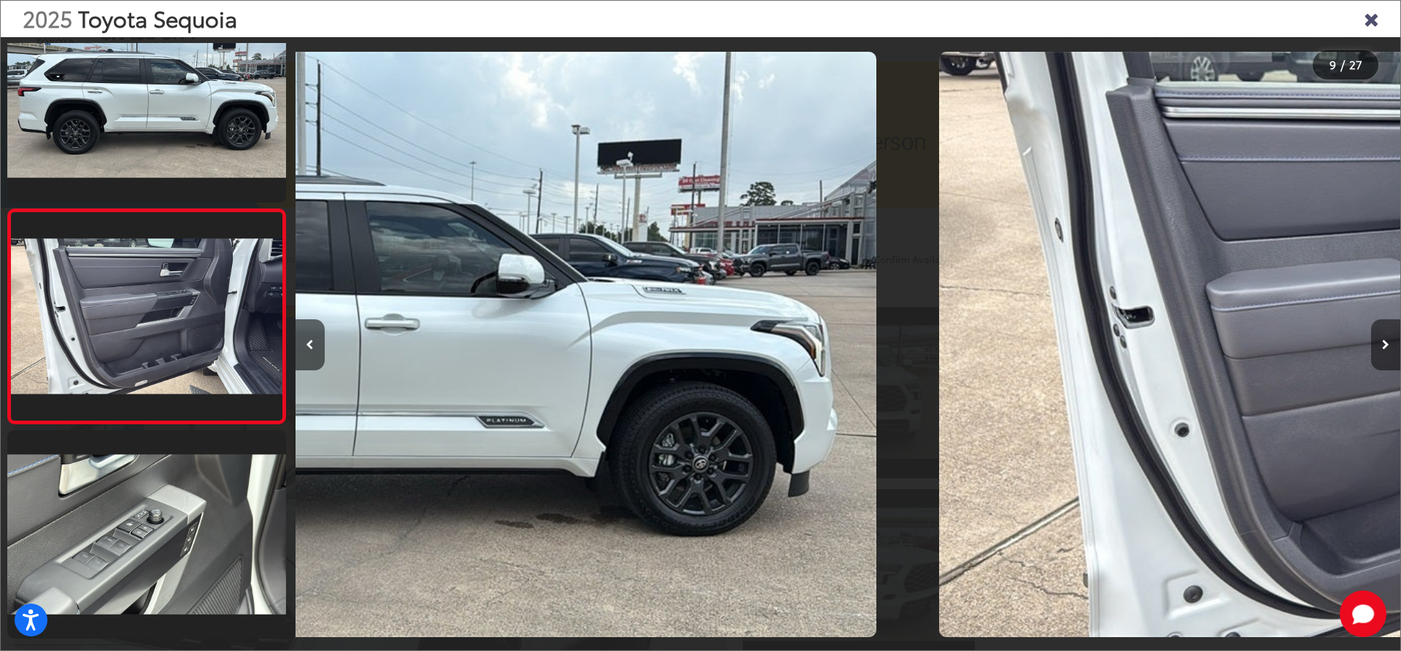
click at [1389, 336] on button "Next image" at bounding box center [1385, 345] width 29 height 51
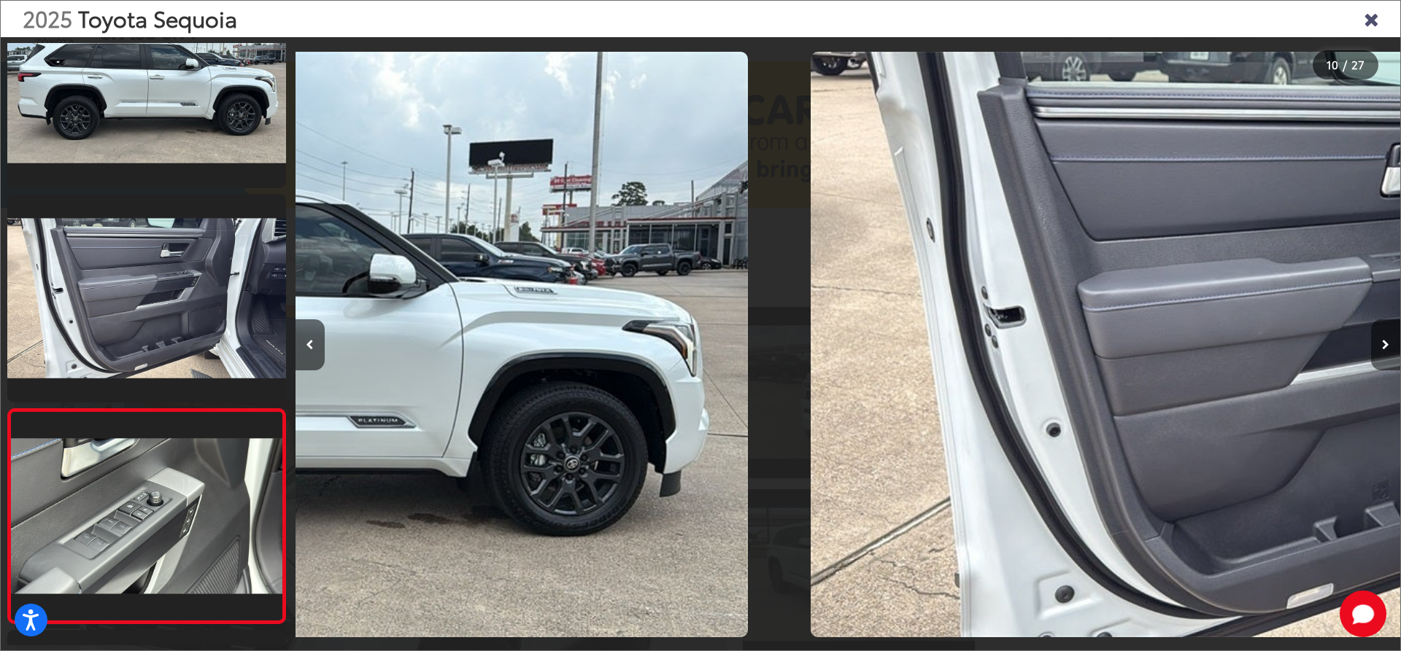
scroll to position [0, 0]
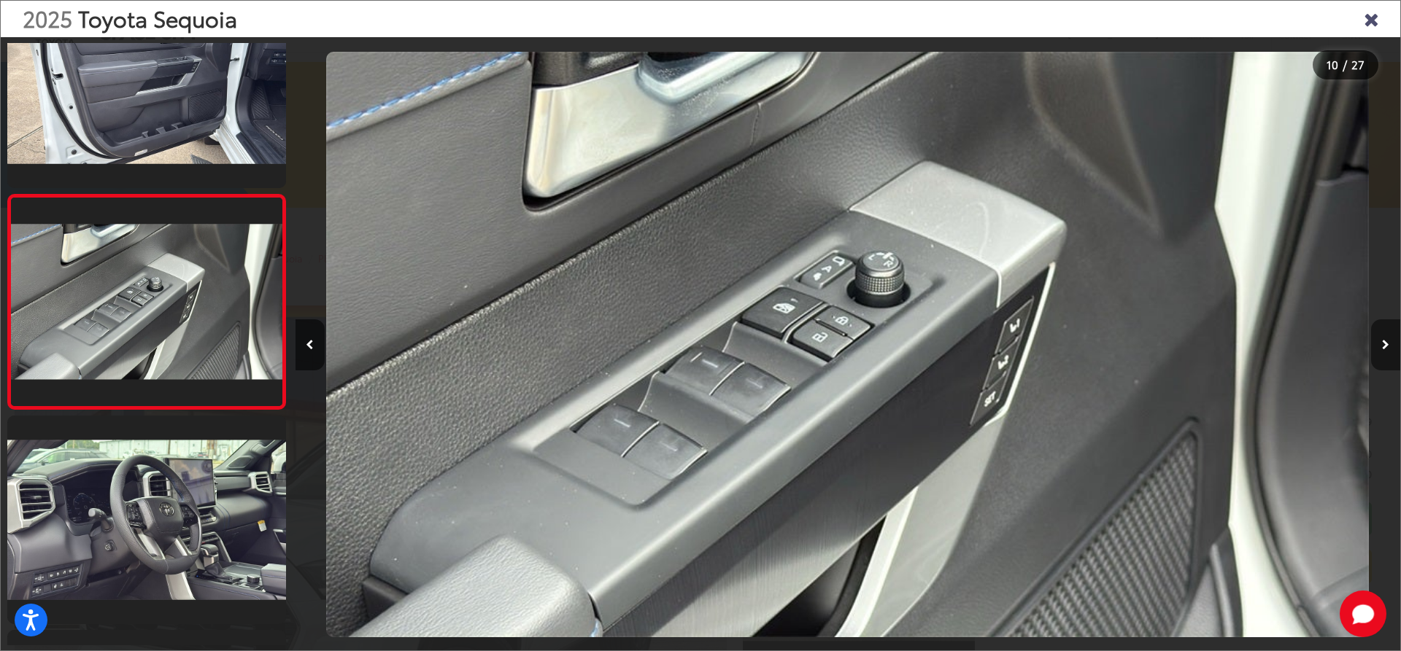
click at [1389, 336] on button "Next image" at bounding box center [1385, 345] width 29 height 51
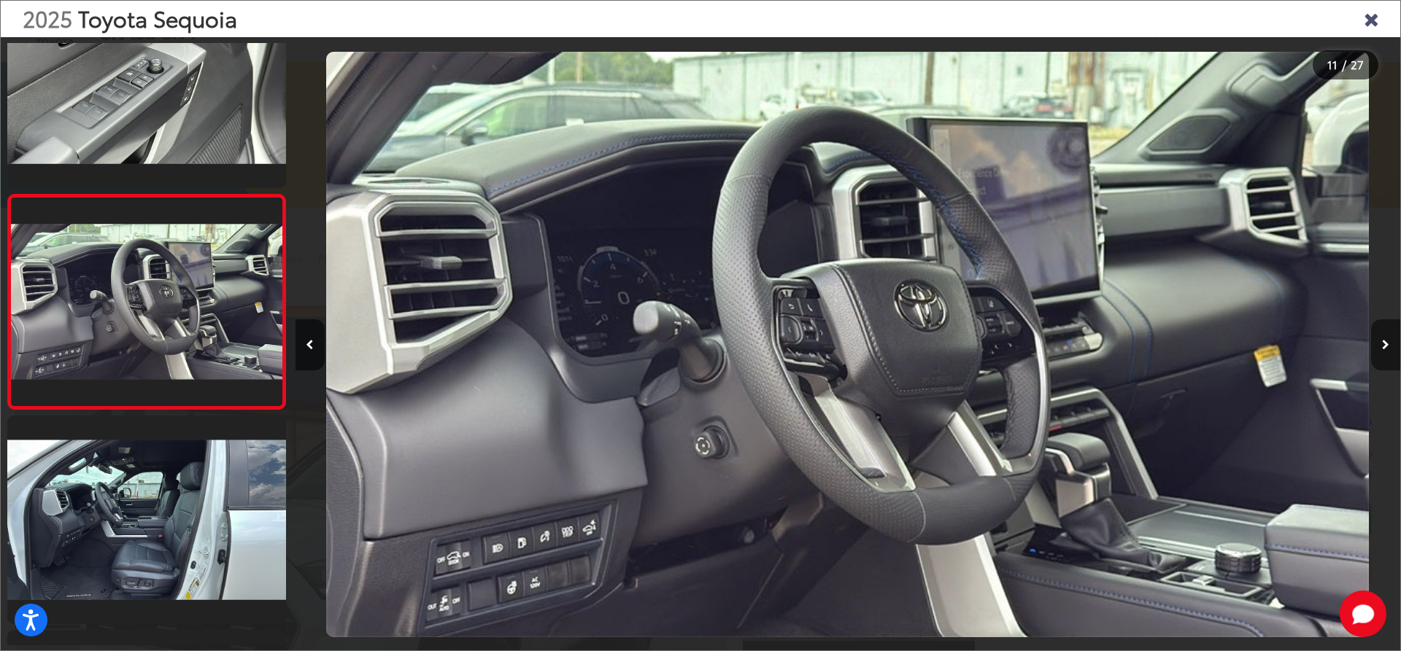
click at [1389, 336] on button "Next image" at bounding box center [1385, 345] width 29 height 51
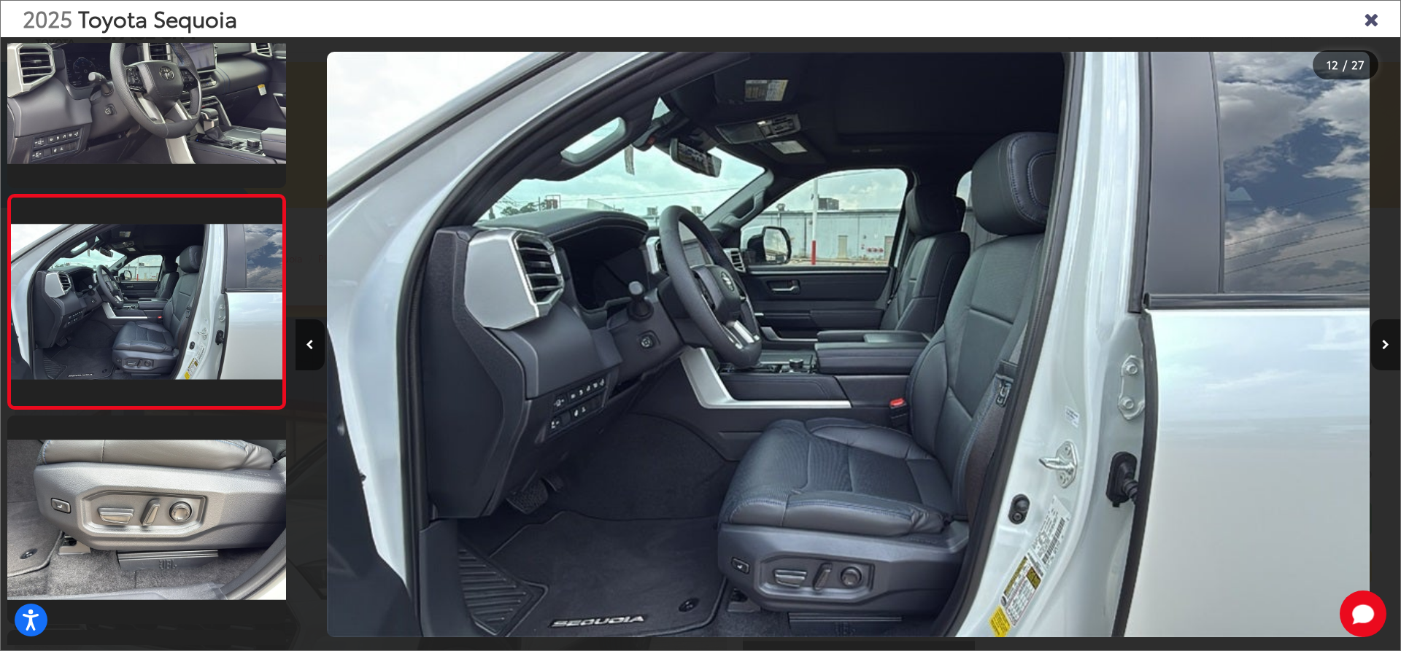
click at [1389, 336] on button "Next image" at bounding box center [1385, 345] width 29 height 51
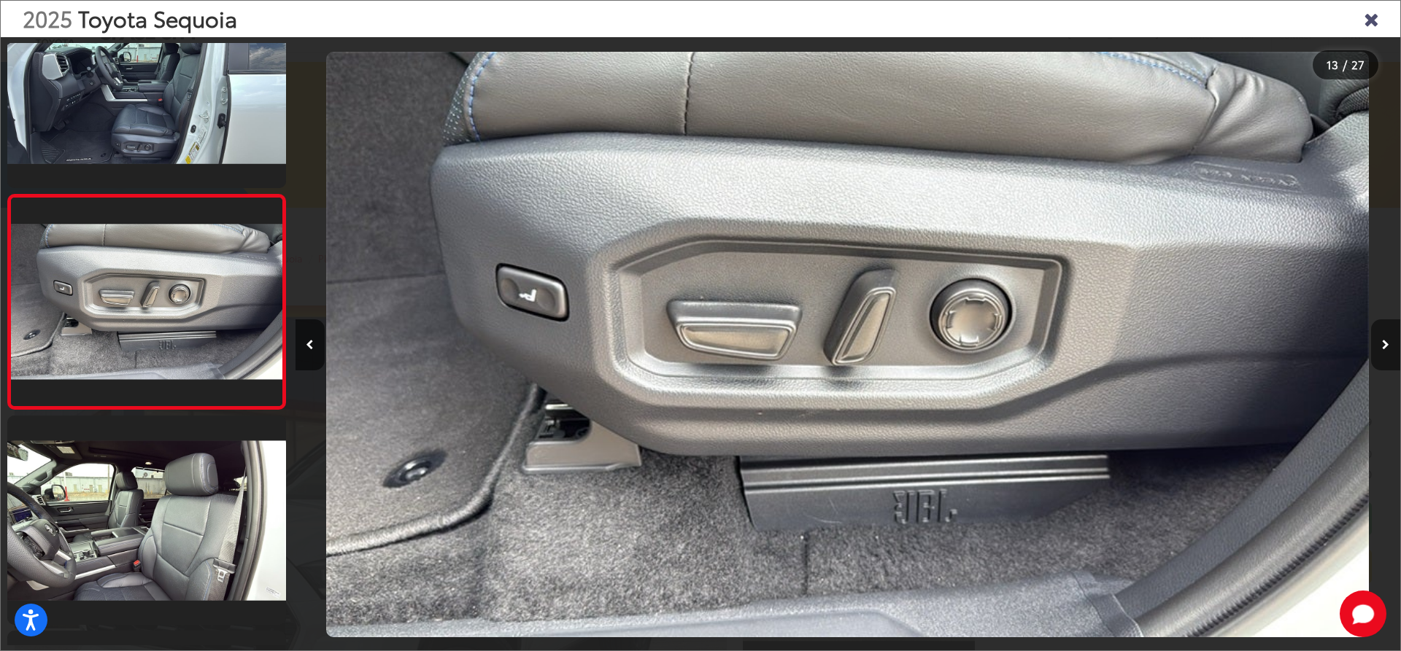
click at [1389, 336] on button "Next image" at bounding box center [1385, 345] width 29 height 51
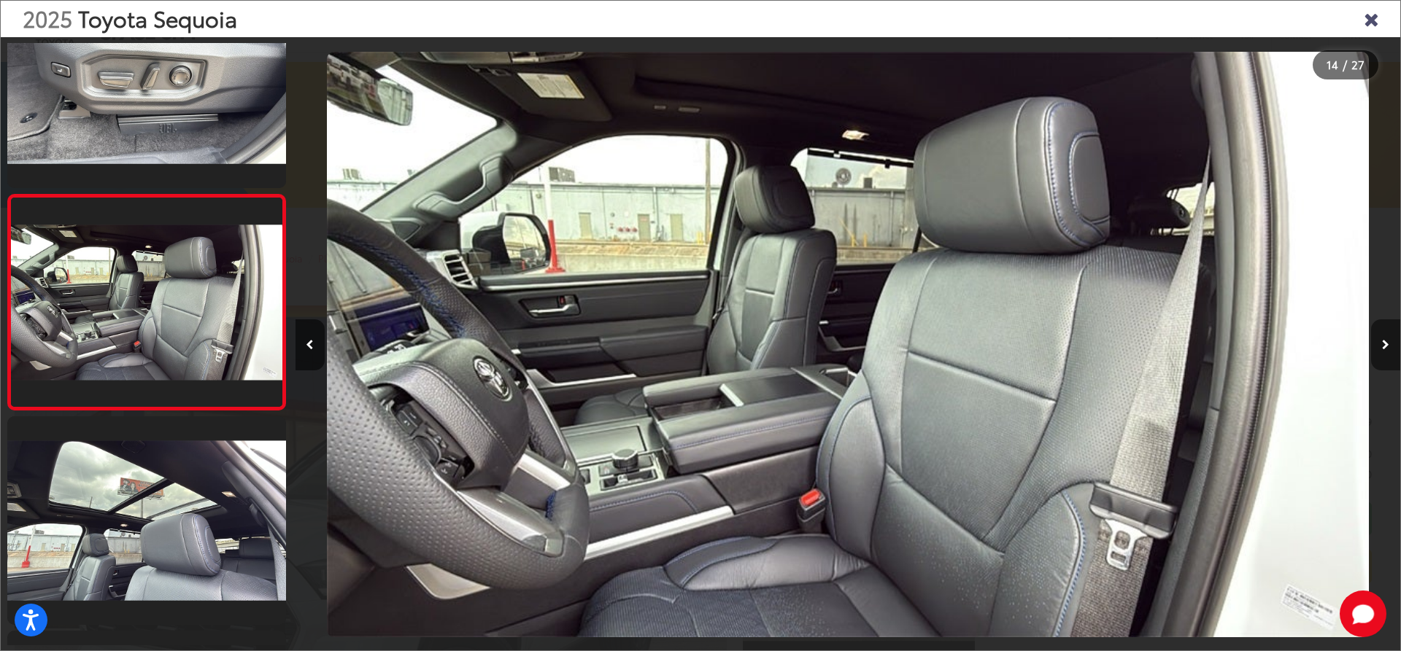
click at [1389, 336] on button "Next image" at bounding box center [1385, 345] width 29 height 51
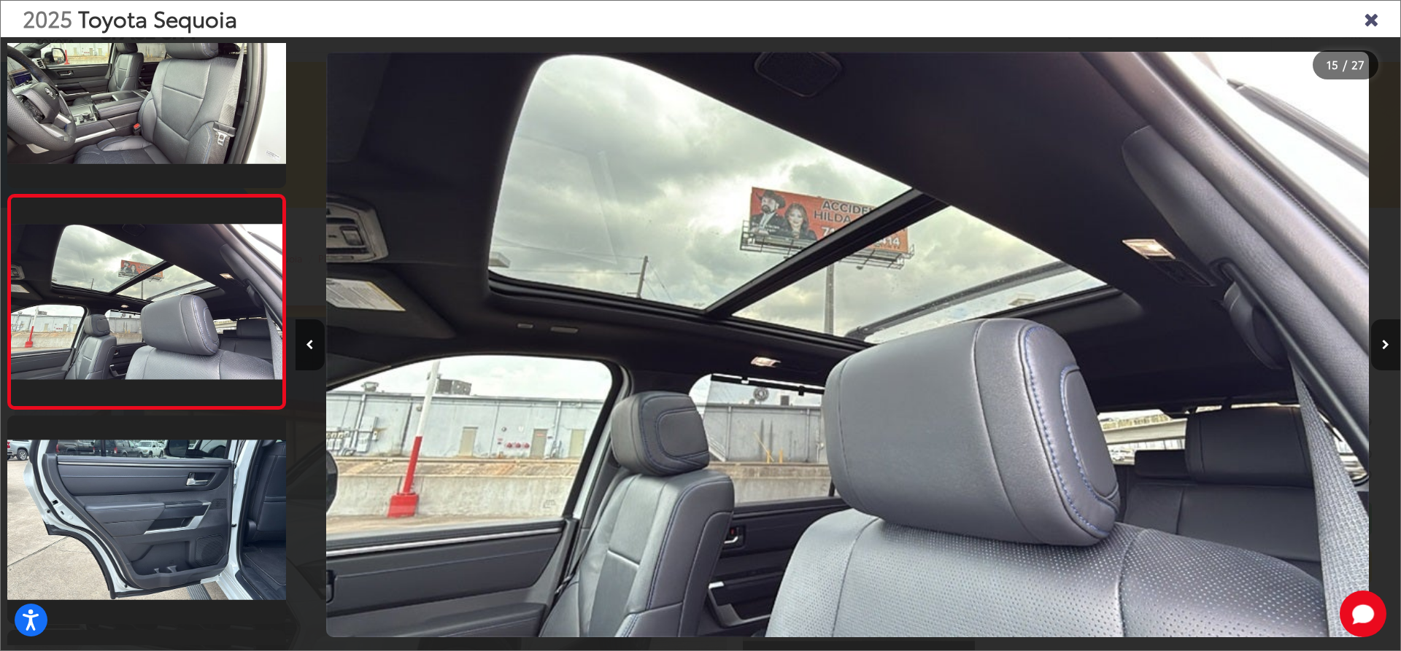
click at [1389, 336] on button "Next image" at bounding box center [1385, 345] width 29 height 51
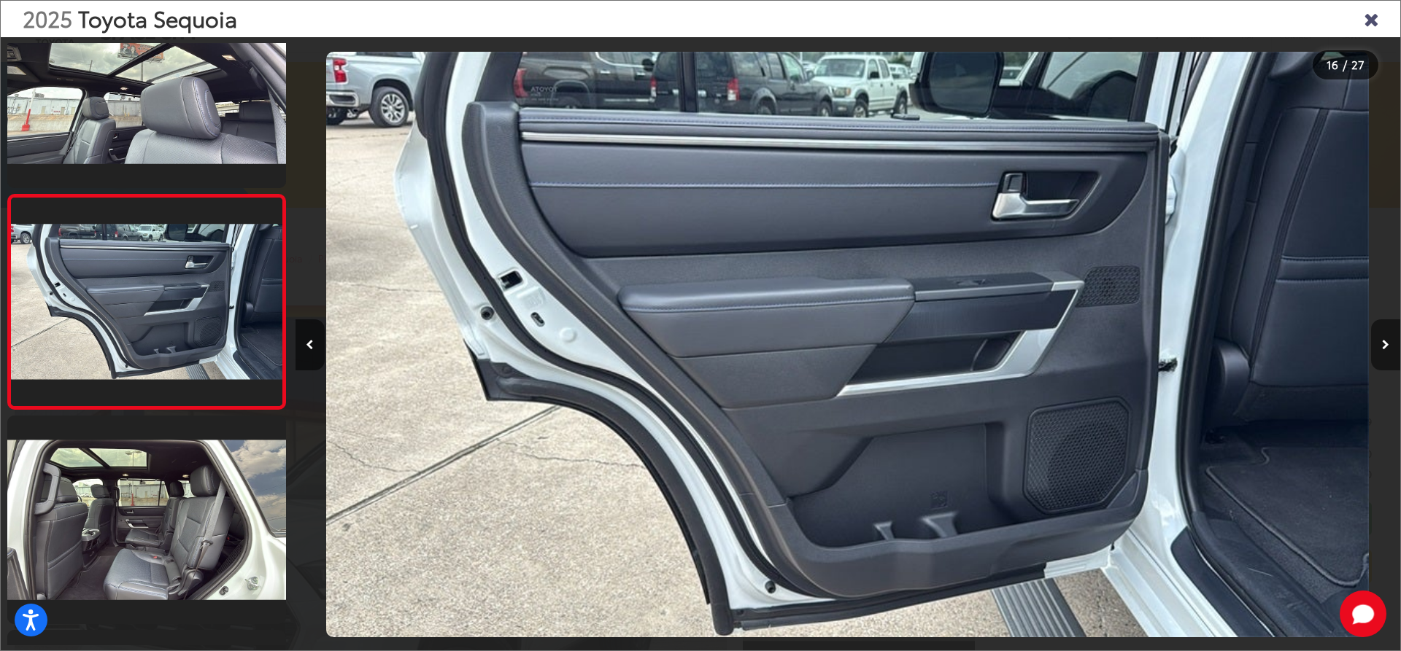
click at [1389, 336] on button "Next image" at bounding box center [1385, 345] width 29 height 51
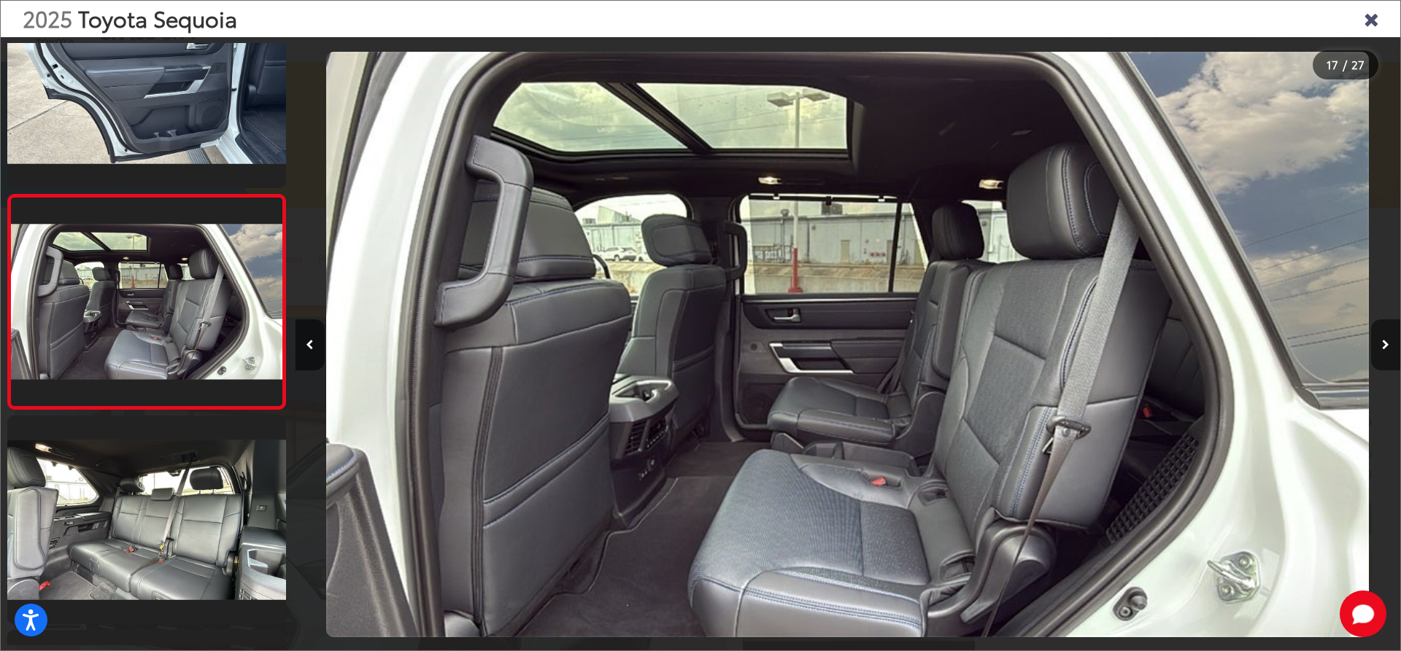
click at [1389, 336] on button "Next image" at bounding box center [1385, 345] width 29 height 51
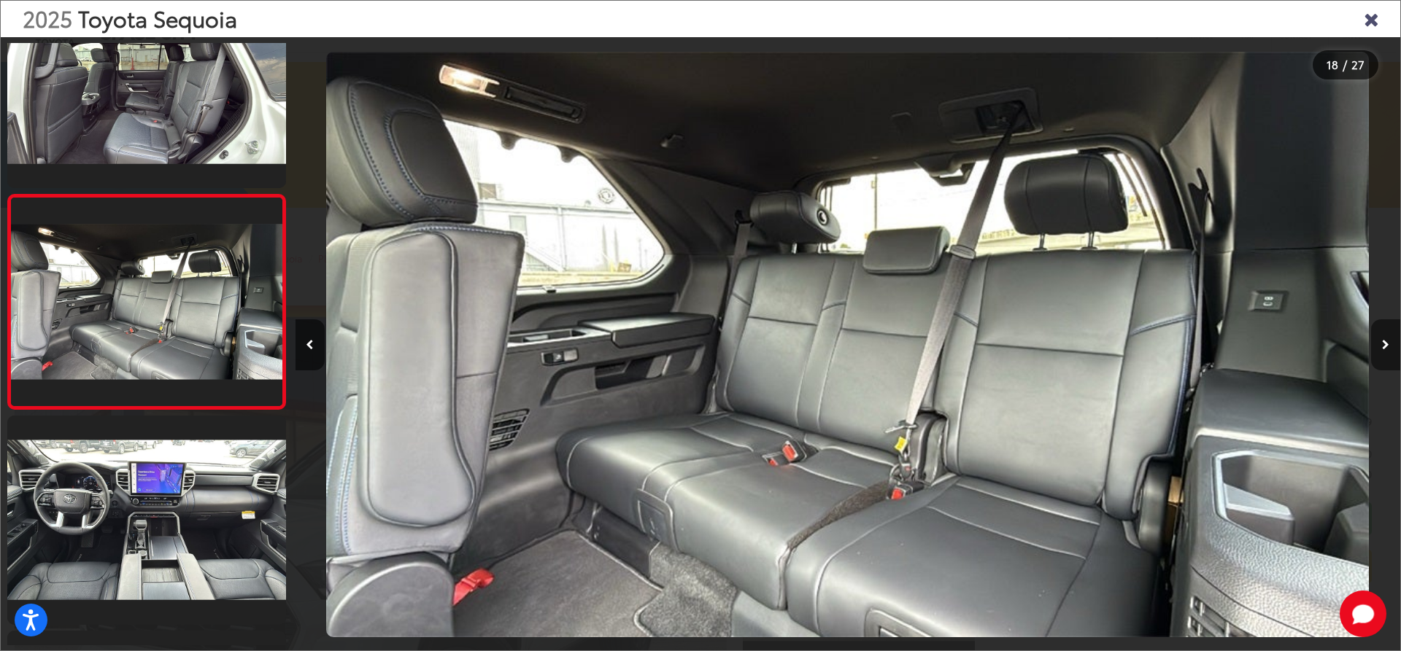
click at [1389, 336] on button "Next image" at bounding box center [1385, 345] width 29 height 51
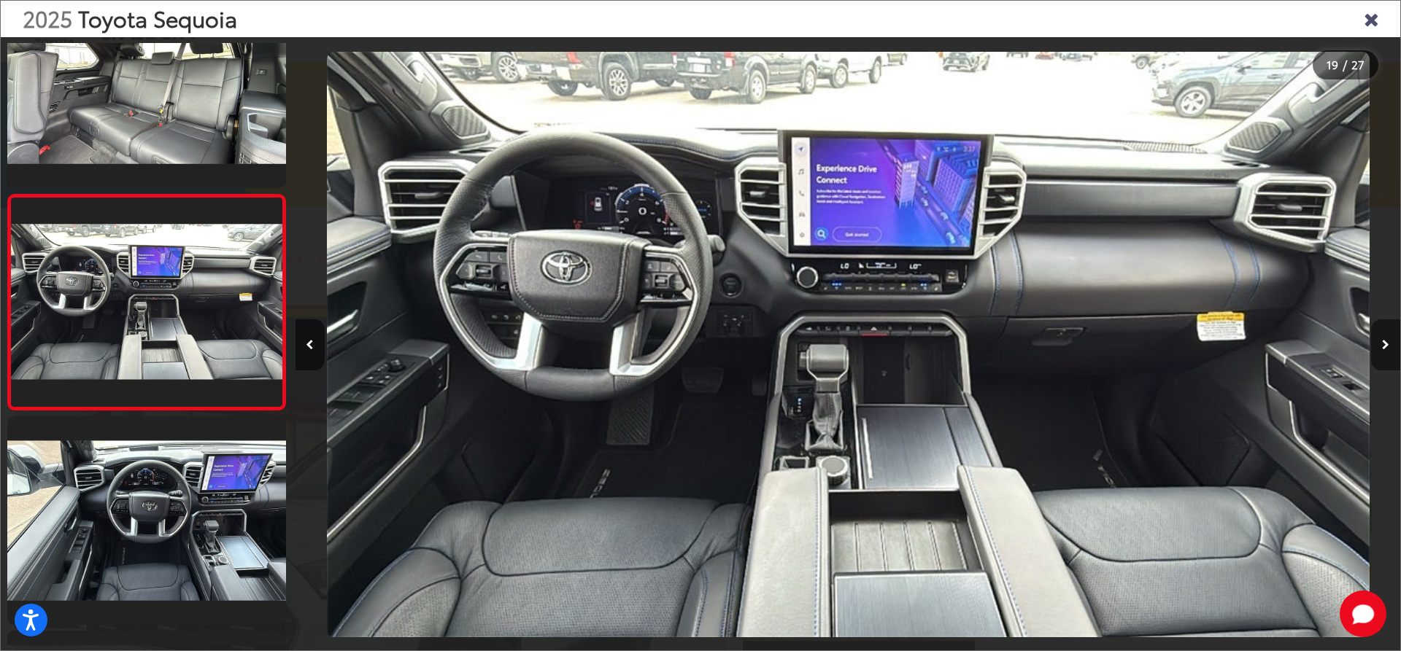
click at [1389, 336] on button "Next image" at bounding box center [1385, 345] width 29 height 51
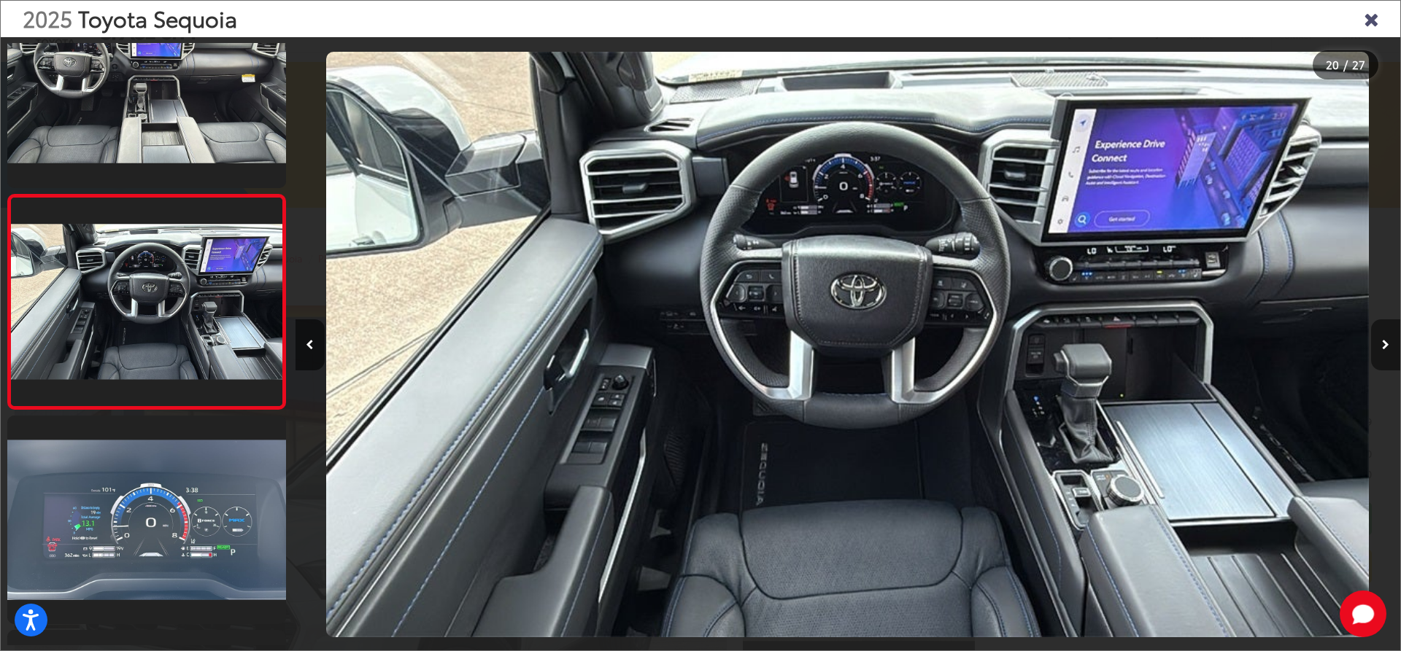
click at [1389, 336] on button "Next image" at bounding box center [1385, 345] width 29 height 51
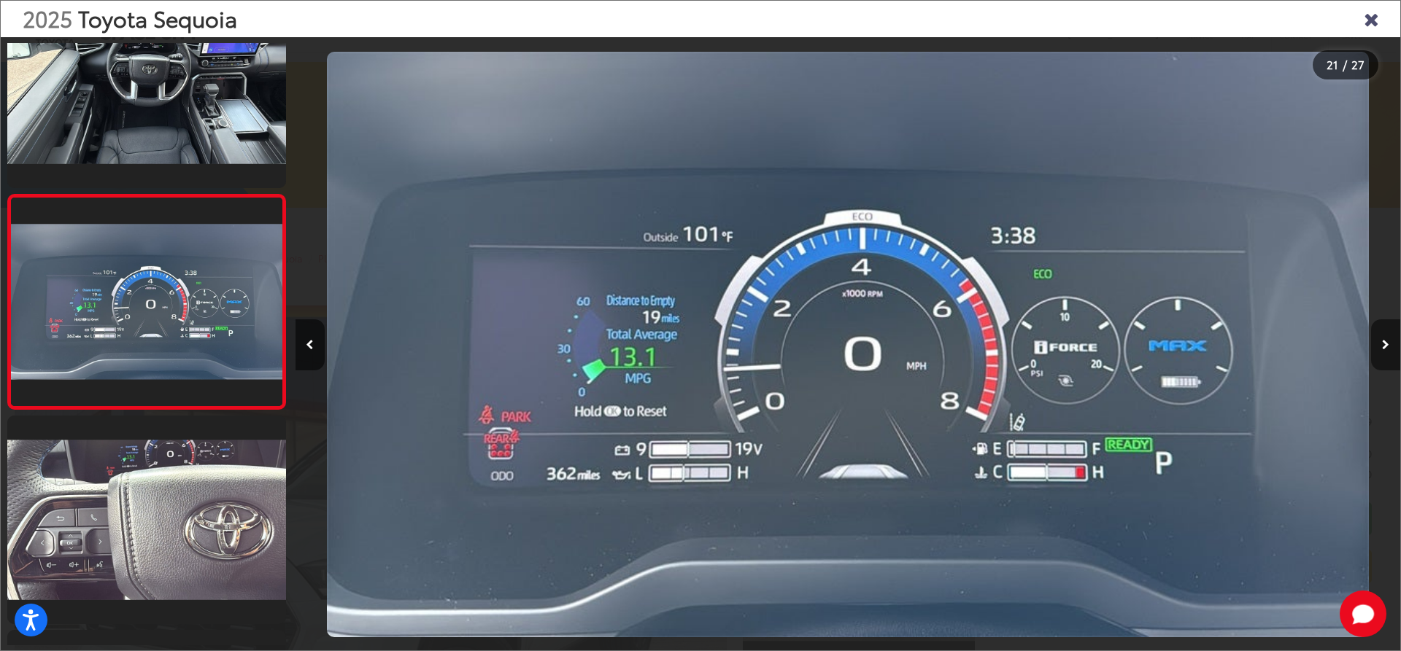
click at [1389, 336] on button "Next image" at bounding box center [1385, 345] width 29 height 51
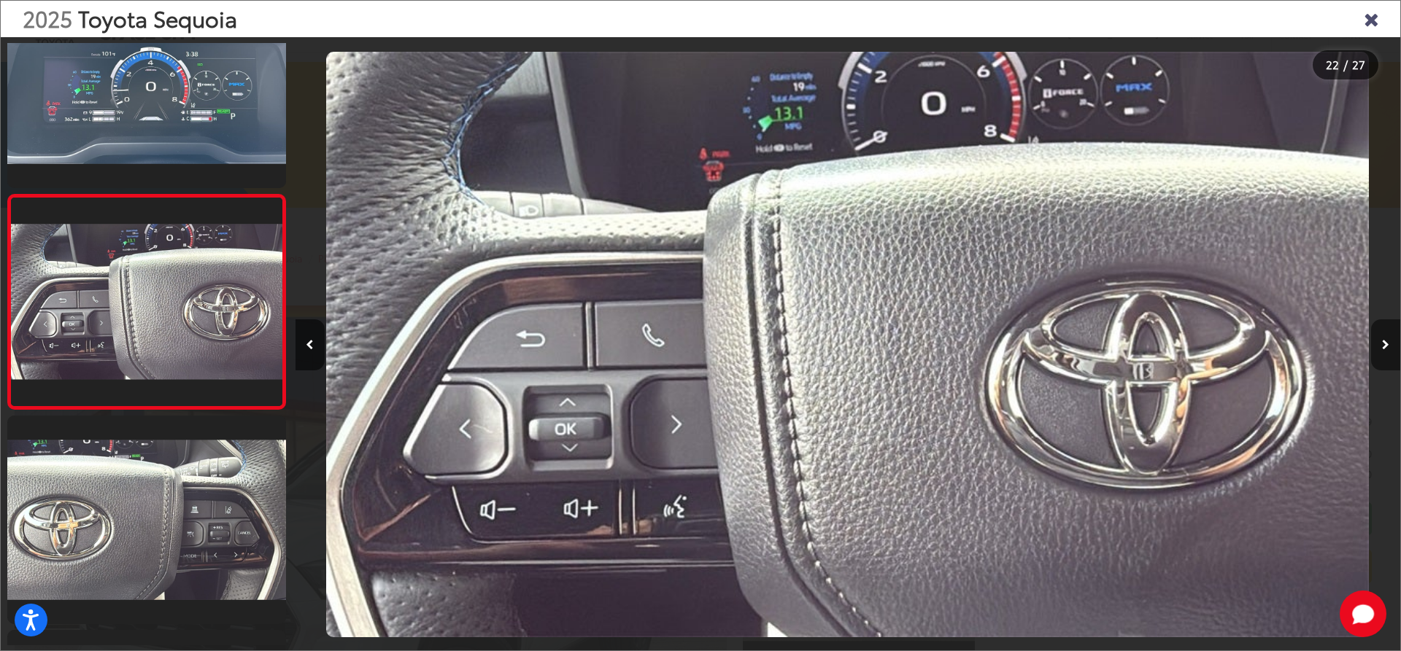
click at [1389, 336] on button "Next image" at bounding box center [1385, 345] width 29 height 51
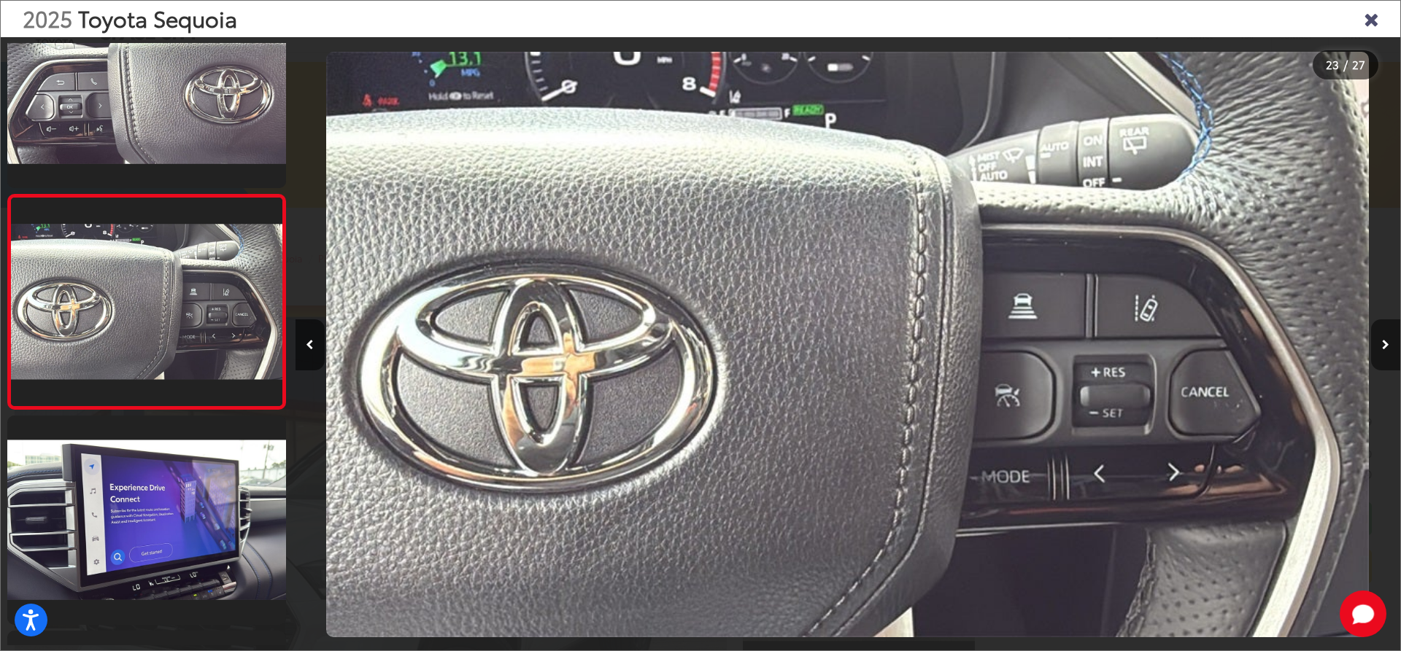
click at [1389, 336] on button "Next image" at bounding box center [1385, 345] width 29 height 51
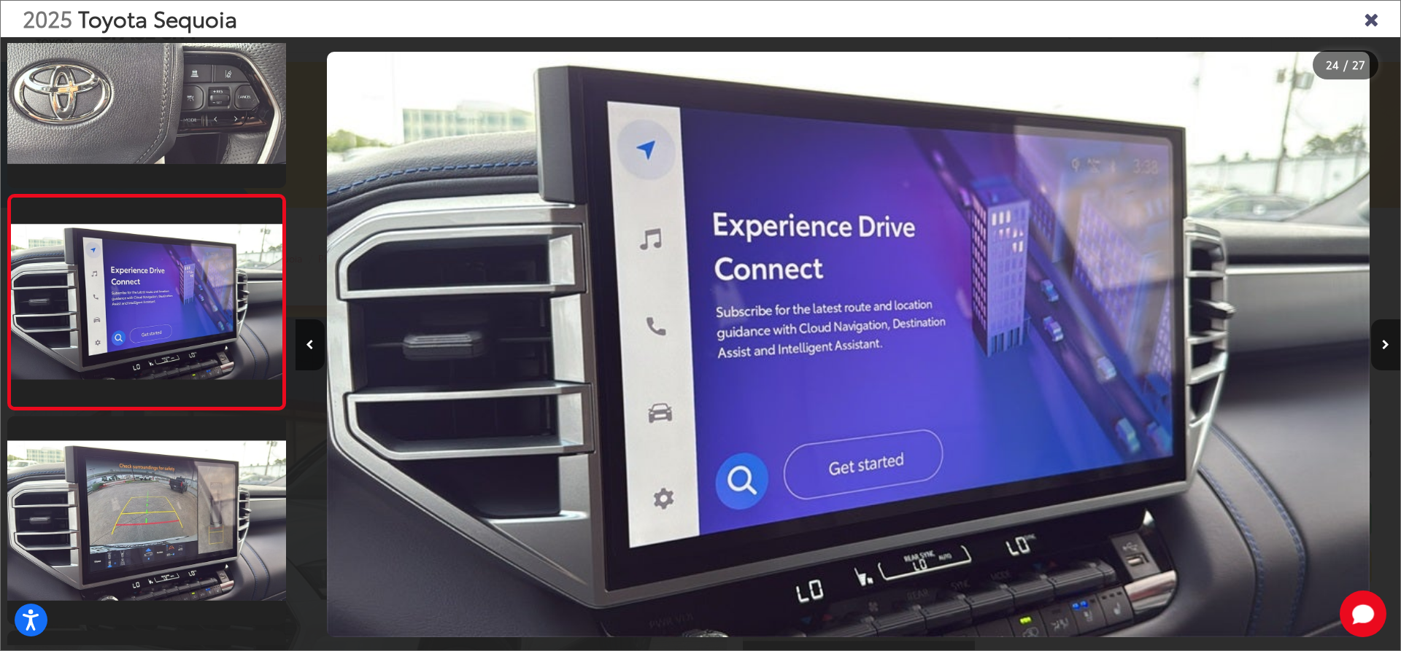
click at [1389, 336] on button "Next image" at bounding box center [1385, 345] width 29 height 51
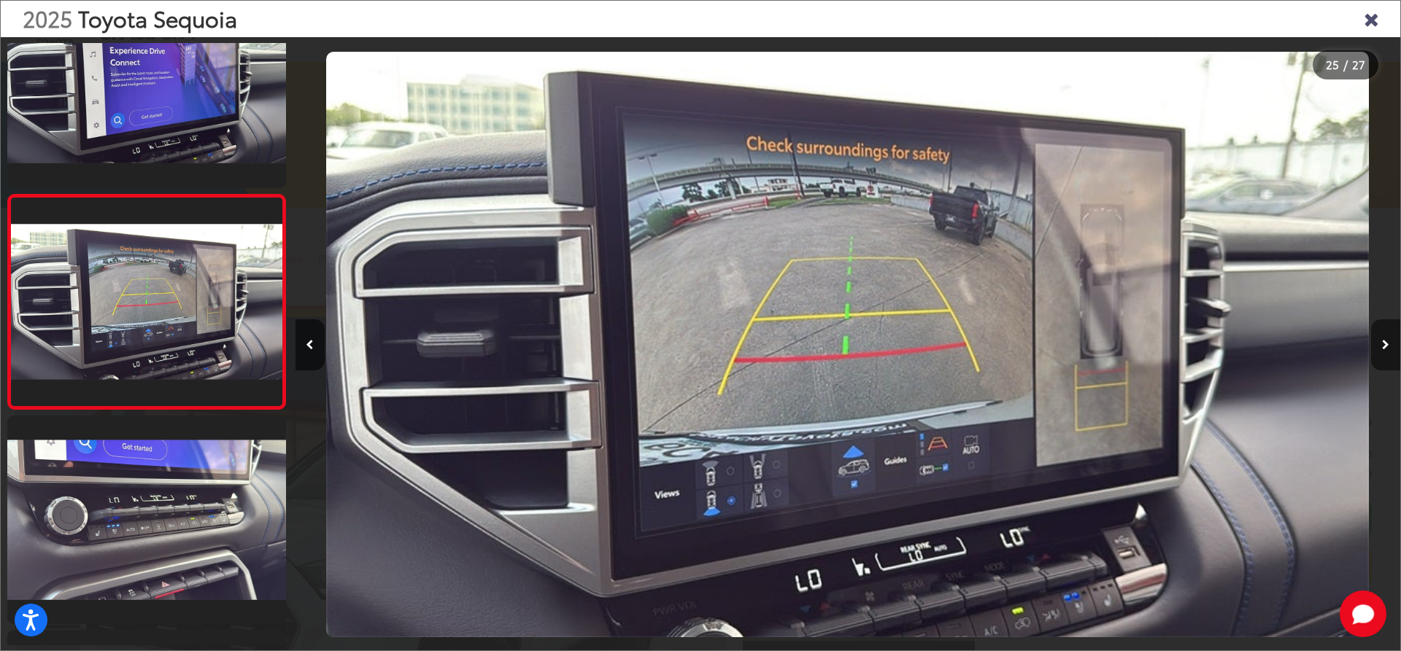
click at [1389, 336] on button "Next image" at bounding box center [1385, 345] width 29 height 51
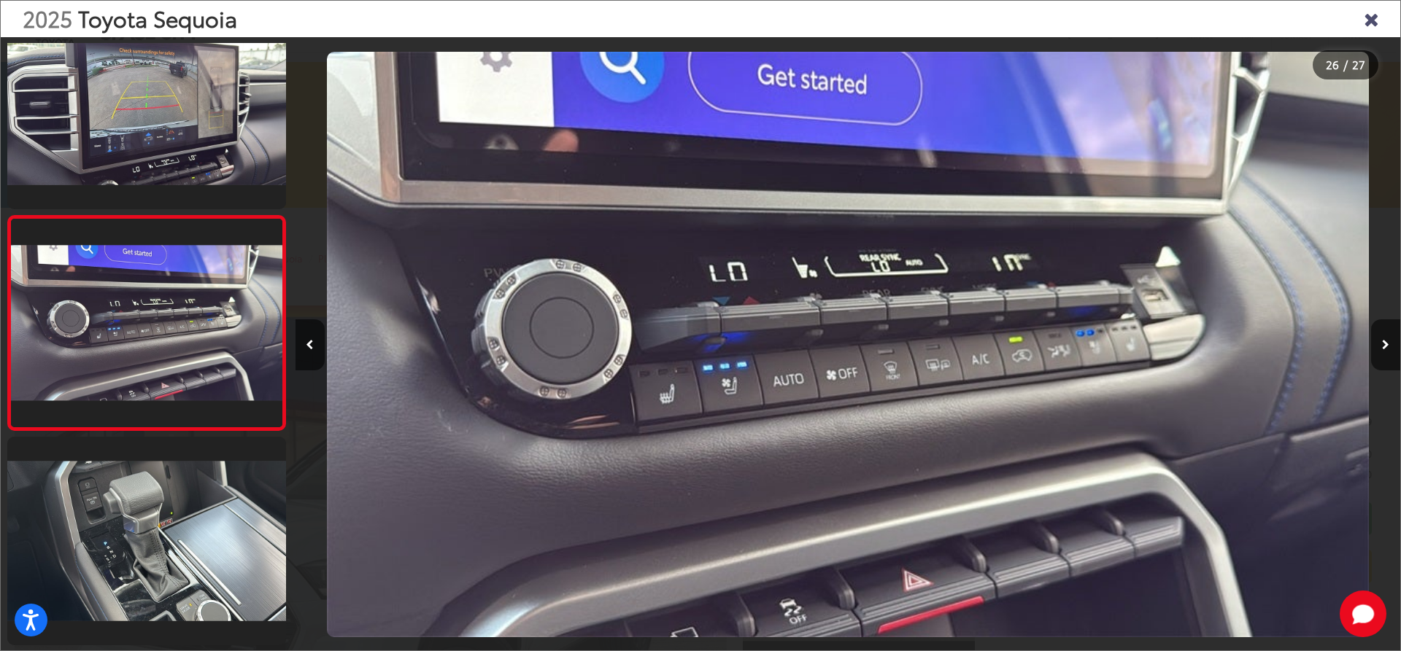
click at [1368, 346] on div at bounding box center [1261, 344] width 276 height 615
click at [1389, 355] on button "Next image" at bounding box center [1385, 345] width 29 height 51
